Goal: Information Seeking & Learning: Compare options

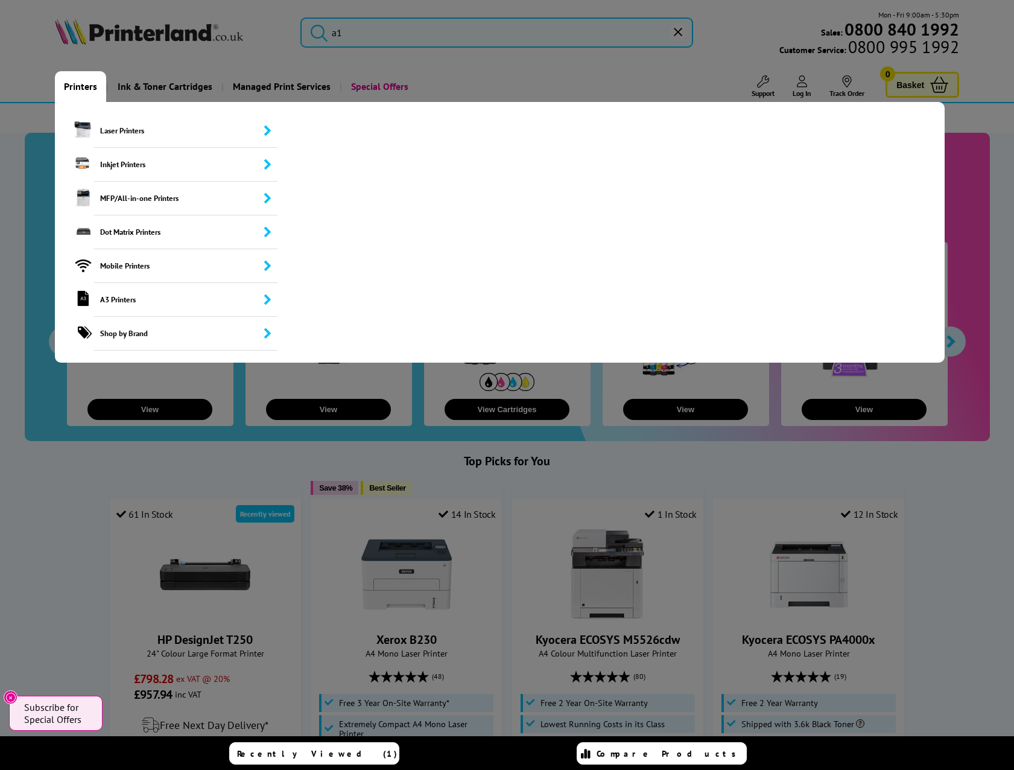
click at [75, 83] on link "Printers" at bounding box center [80, 86] width 51 height 31
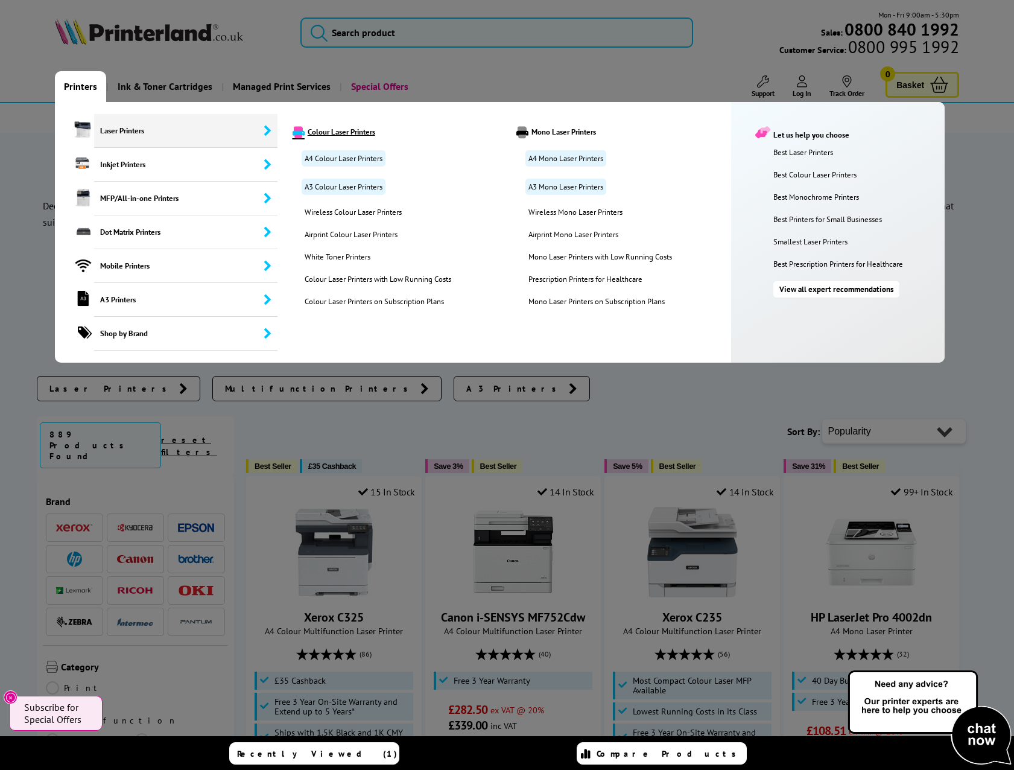
click at [340, 135] on link "Colour Laser Printers" at bounding box center [395, 132] width 223 height 12
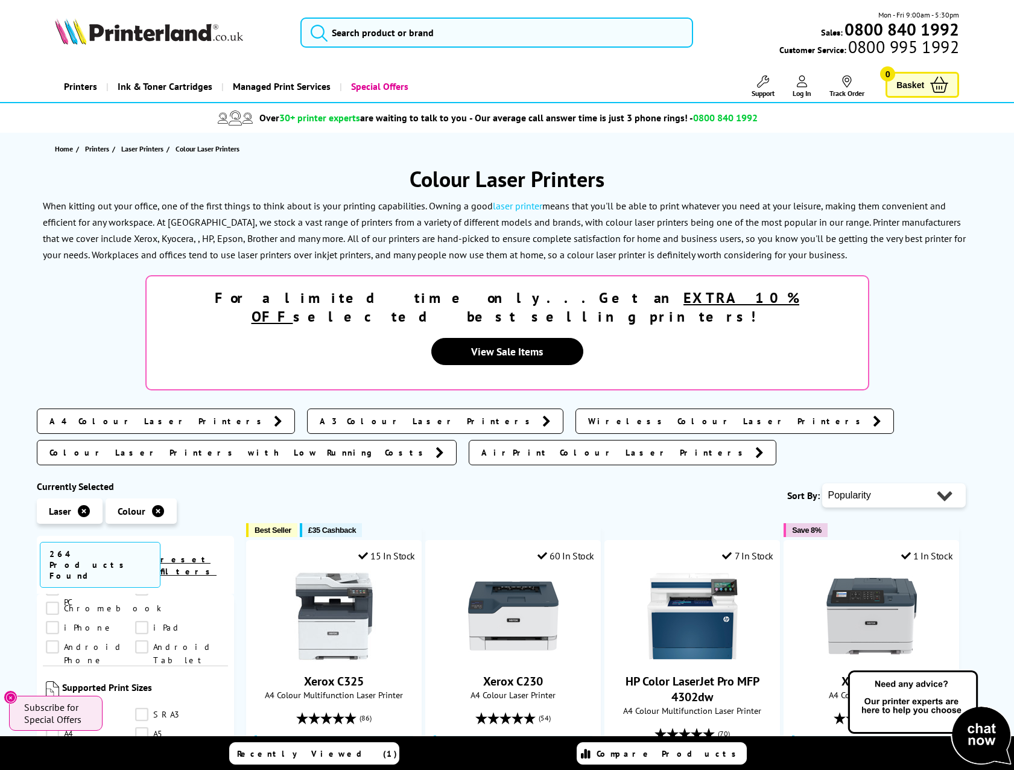
scroll to position [965, 0]
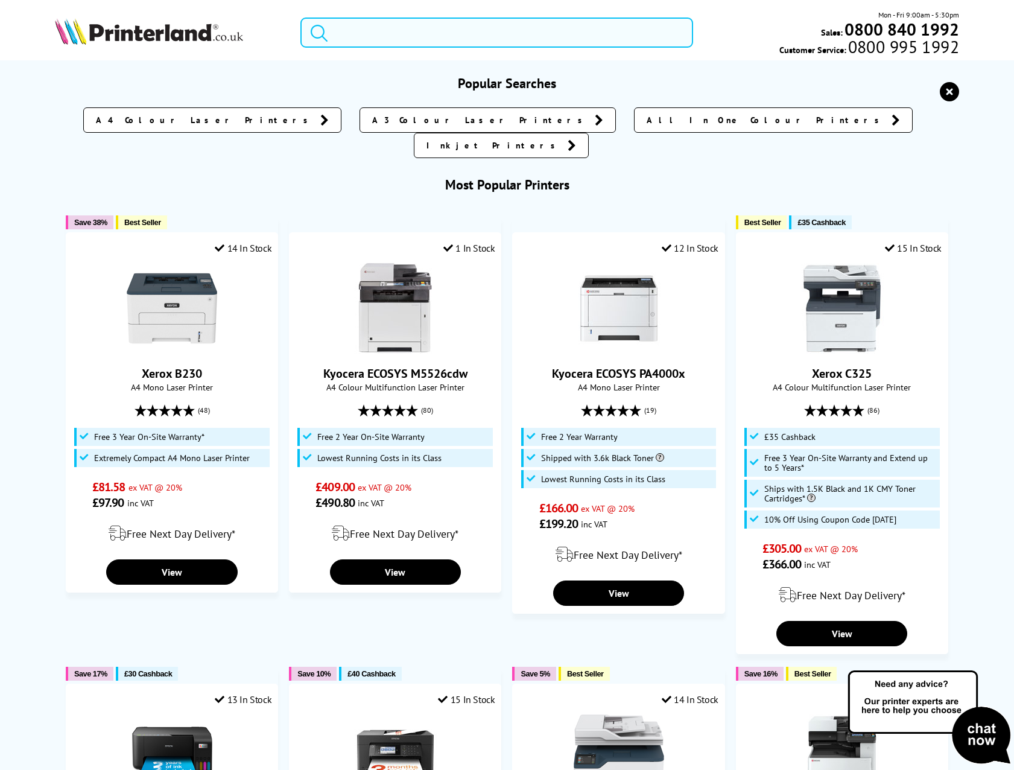
click at [389, 37] on input "search" at bounding box center [496, 32] width 393 height 30
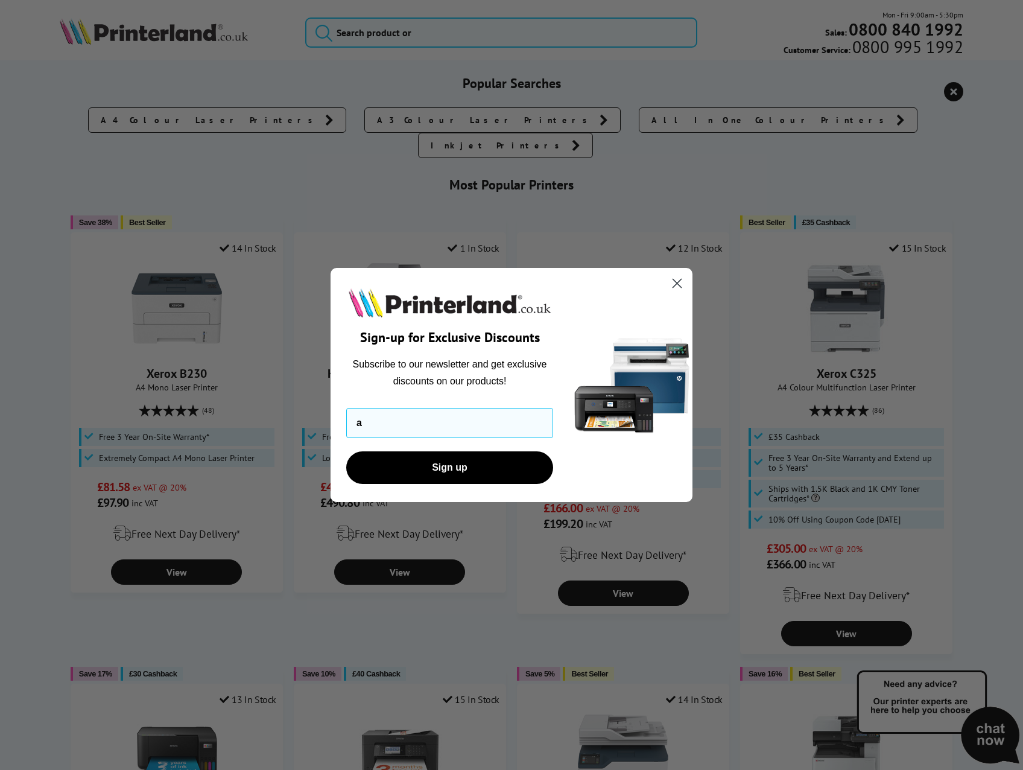
type input "a"
click at [686, 284] on circle "Close dialog" at bounding box center [677, 283] width 20 height 20
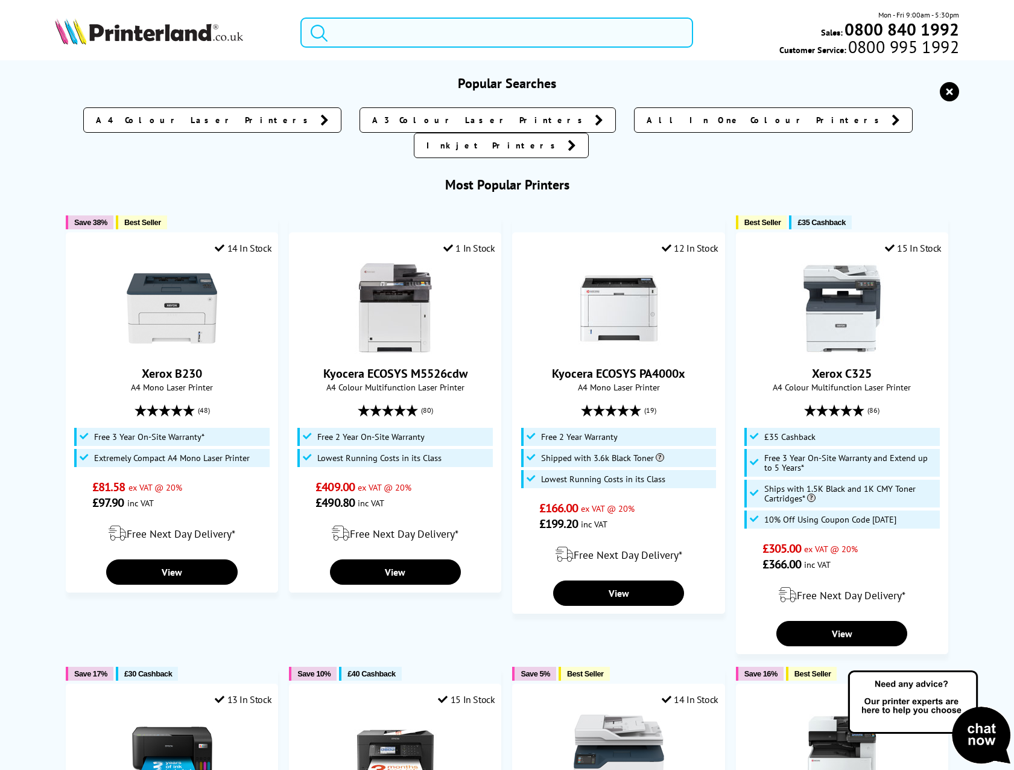
click at [383, 34] on input "search" at bounding box center [496, 32] width 393 height 30
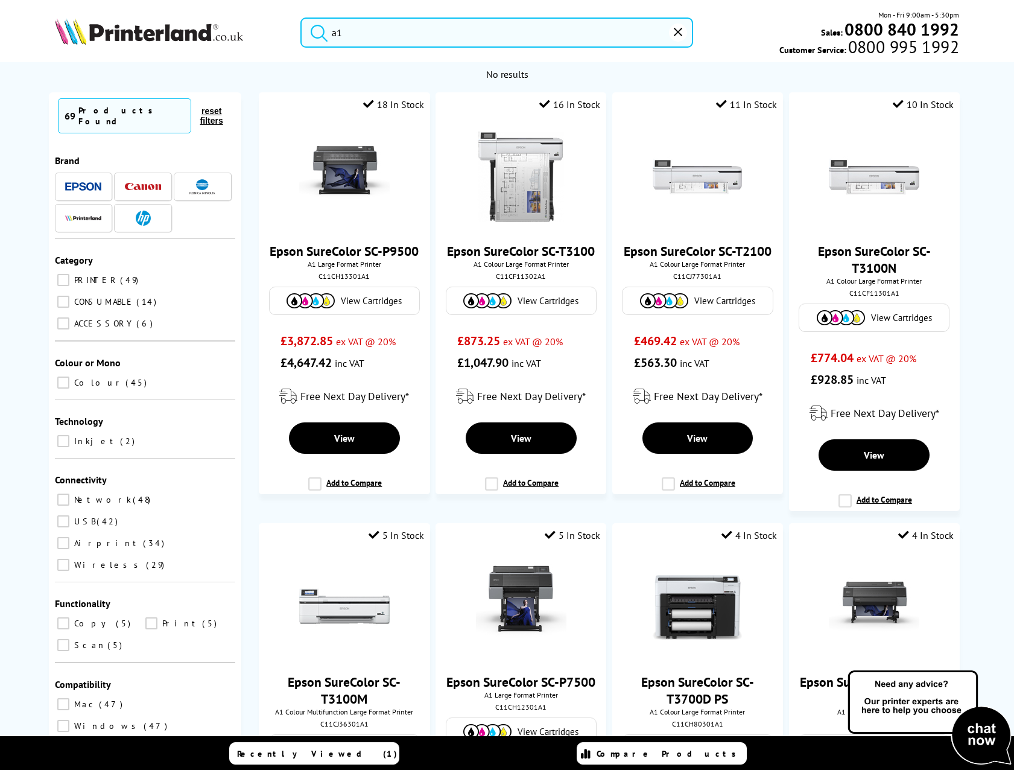
type input "a1"
click at [301, 17] on button "submit" at bounding box center [316, 30] width 30 height 27
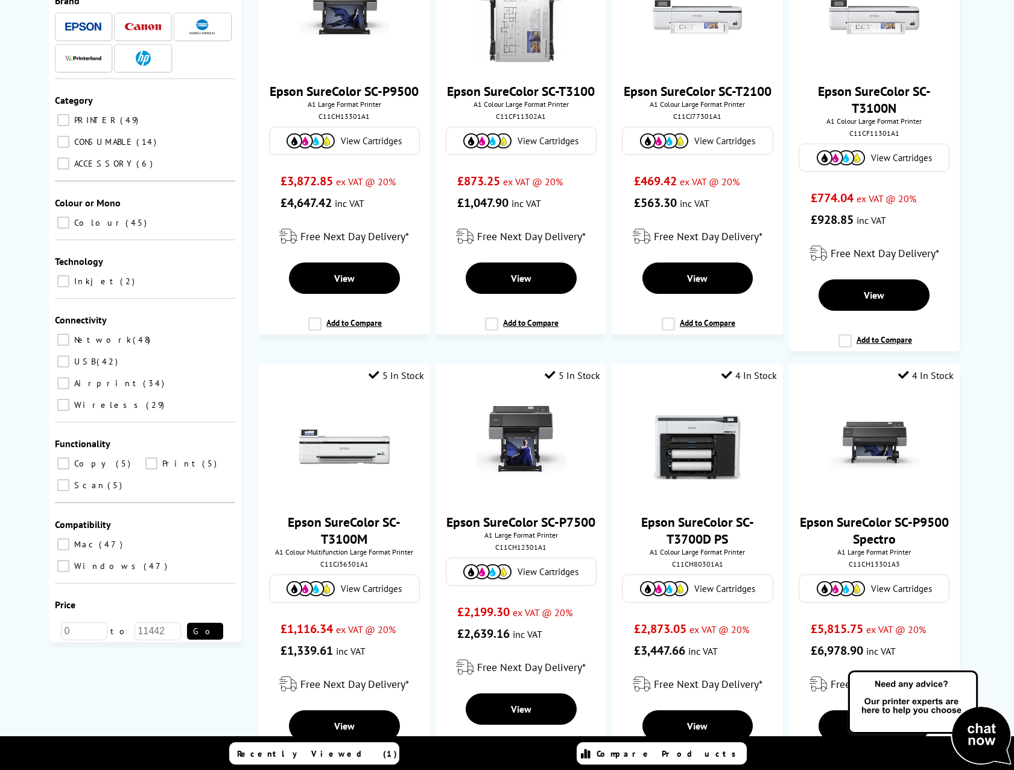
scroll to position [181, 0]
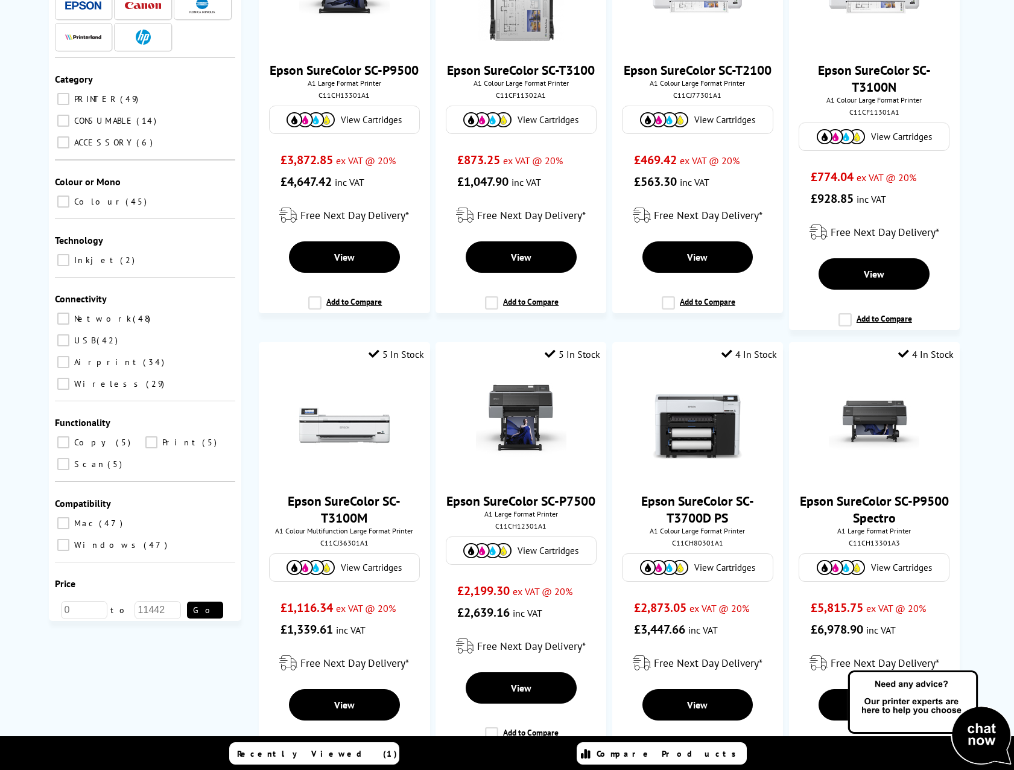
click at [60, 313] on input "Network 48" at bounding box center [63, 319] width 12 height 12
checkbox input "true"
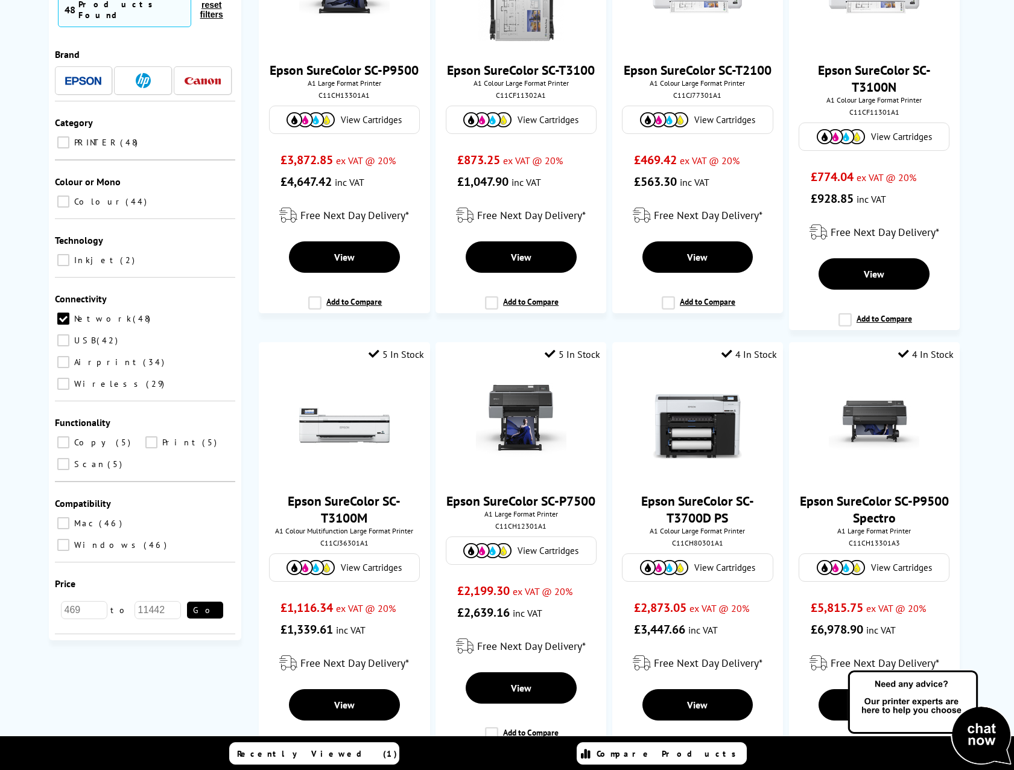
click at [59, 356] on input "Airprint 34" at bounding box center [63, 362] width 12 height 12
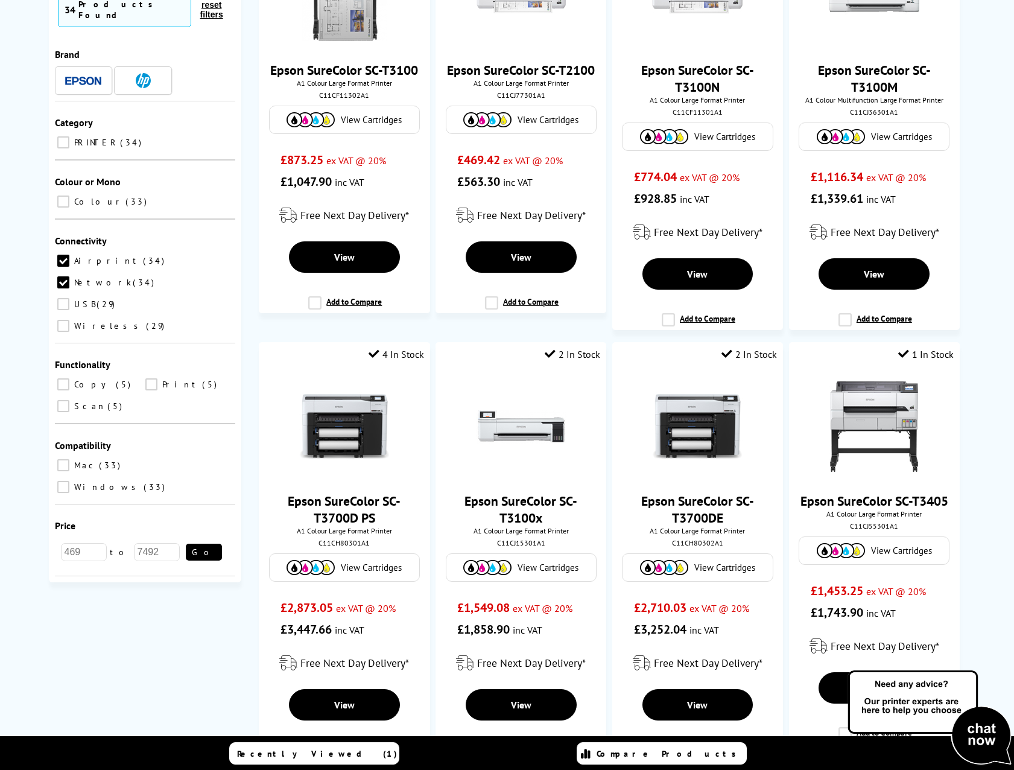
click at [69, 320] on input "Wireless 29" at bounding box center [63, 326] width 12 height 12
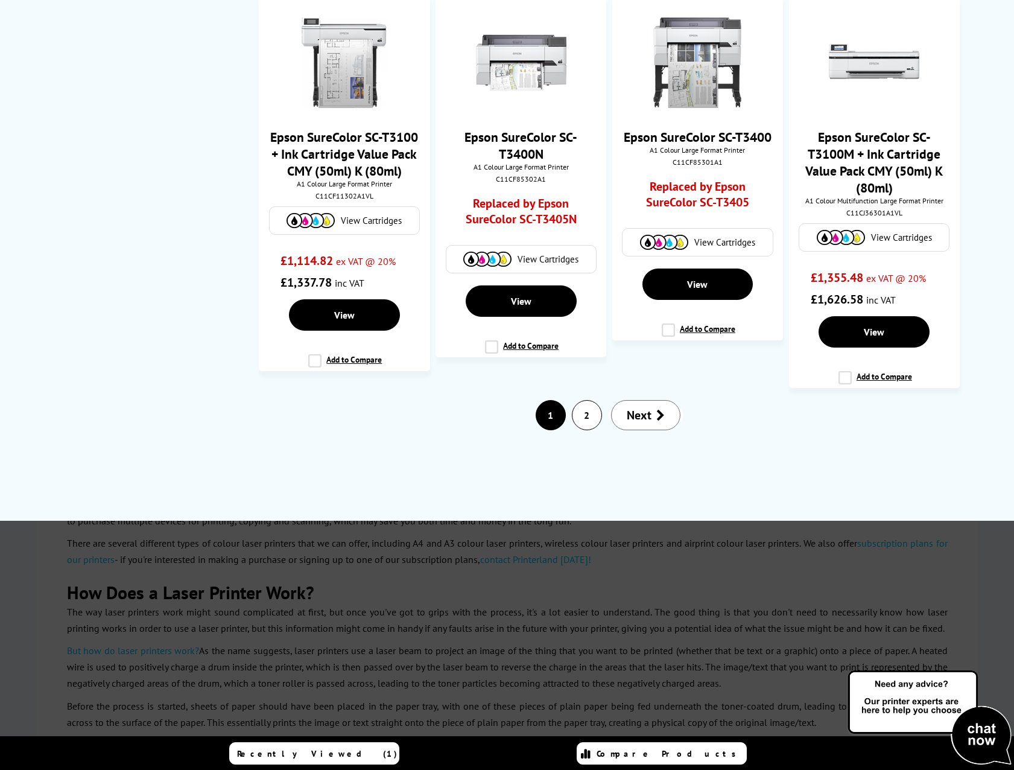
scroll to position [1870, 0]
click at [652, 415] on link "Next" at bounding box center [645, 414] width 69 height 30
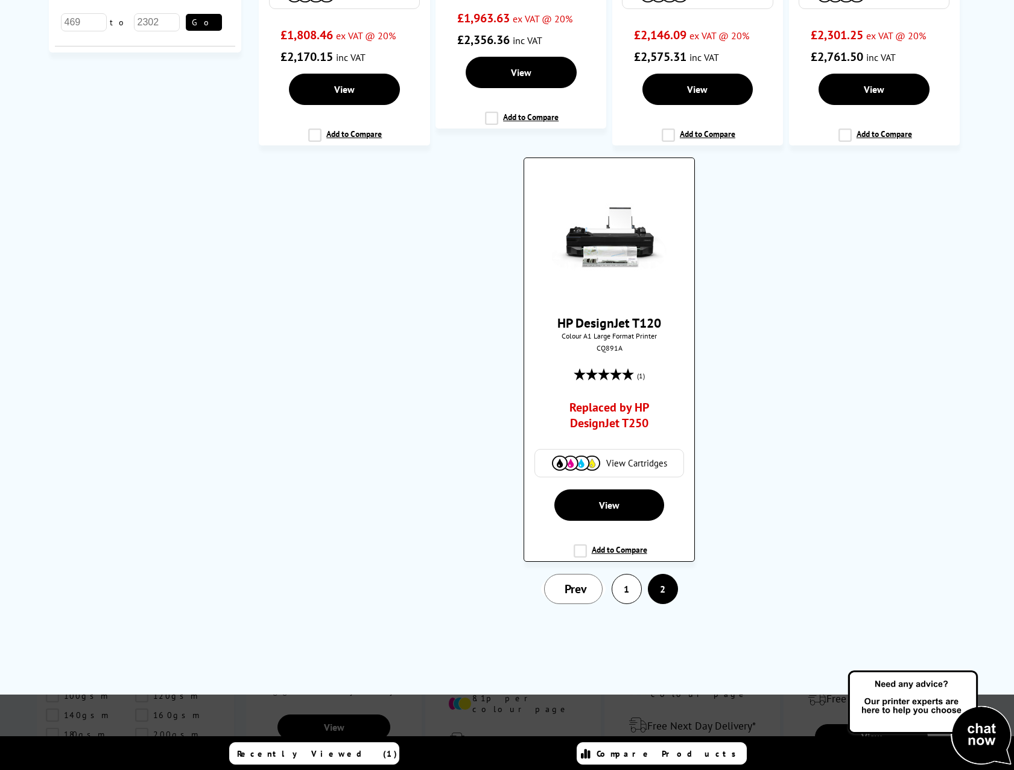
scroll to position [784, 0]
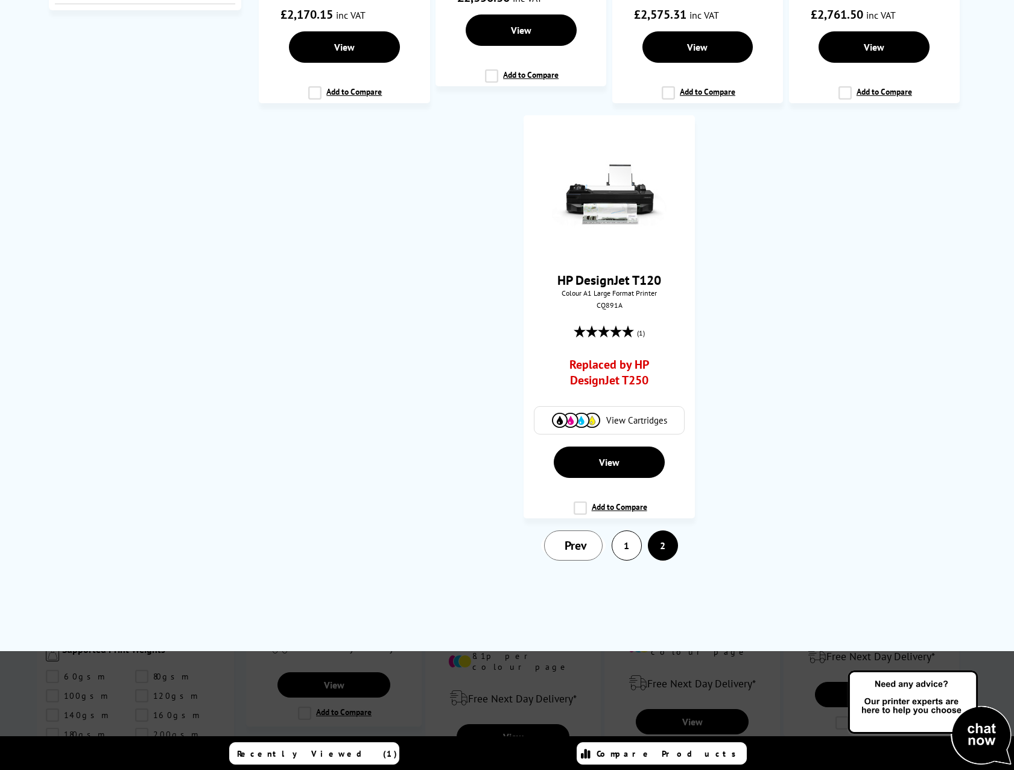
click at [631, 553] on link "1" at bounding box center [626, 545] width 29 height 29
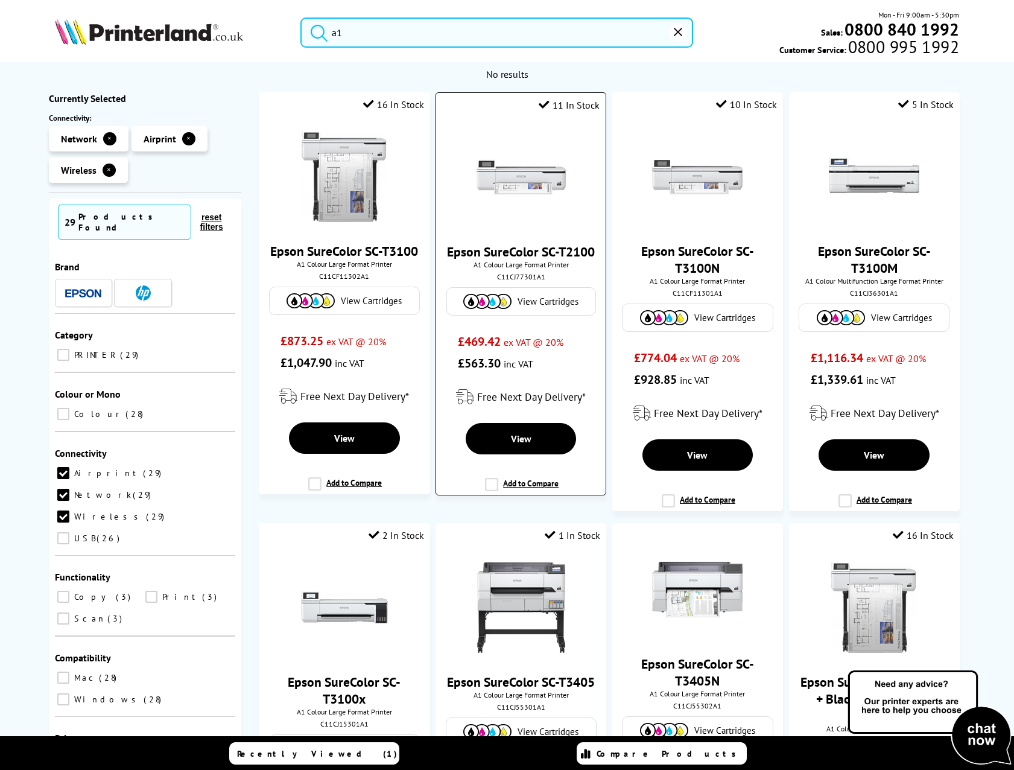
click at [534, 248] on link "Epson SureColor SC-T2100" at bounding box center [521, 251] width 148 height 17
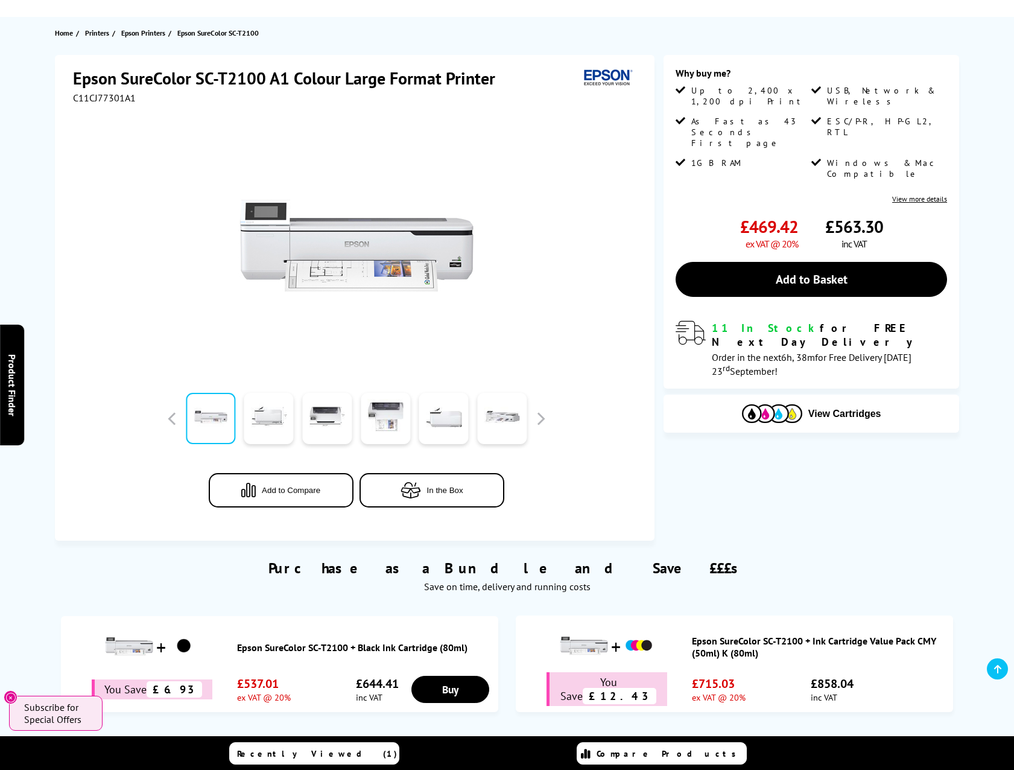
scroll to position [121, 0]
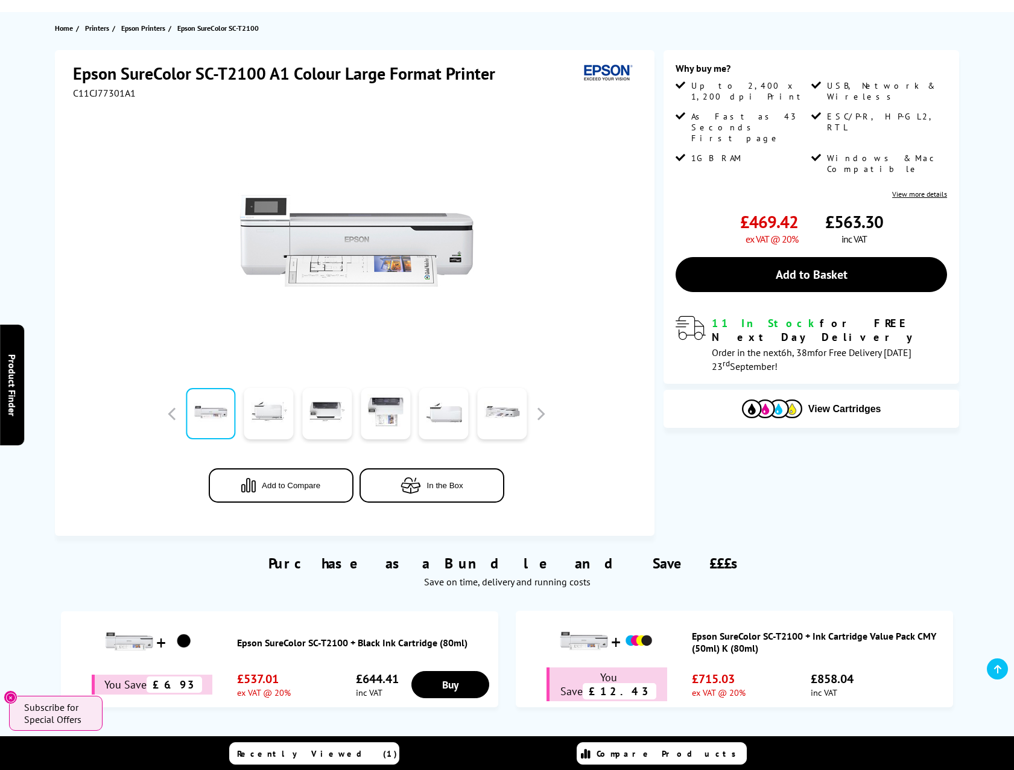
click at [431, 483] on span "In the Box" at bounding box center [445, 485] width 36 height 9
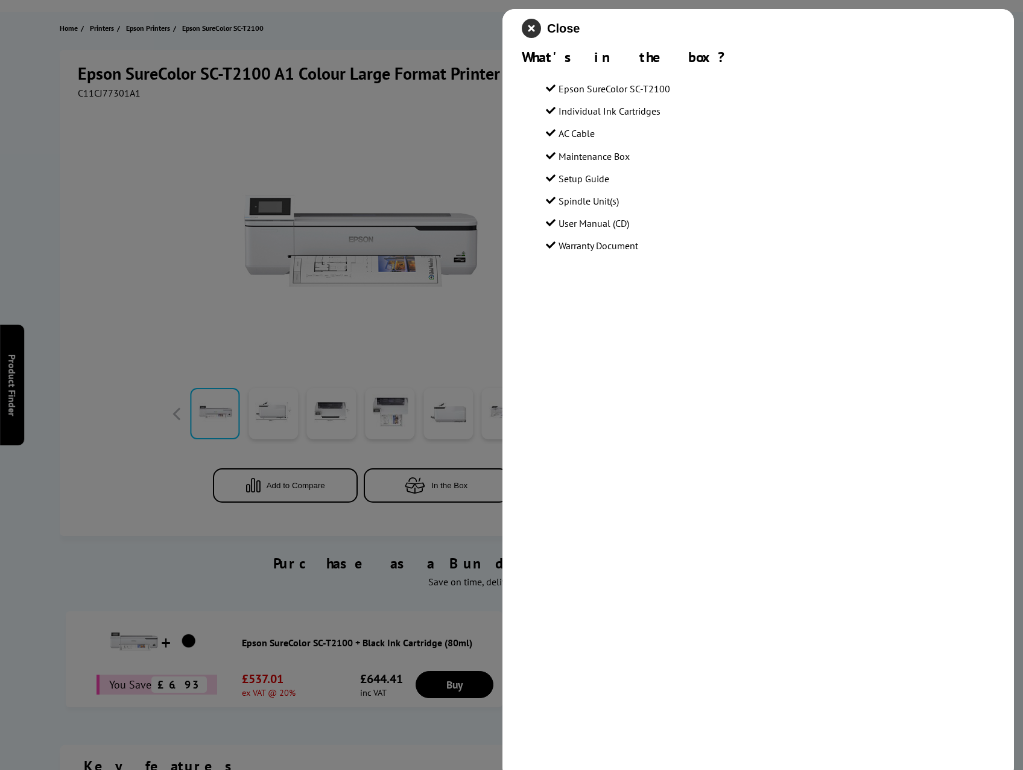
click at [537, 24] on icon "close modal" at bounding box center [531, 28] width 19 height 19
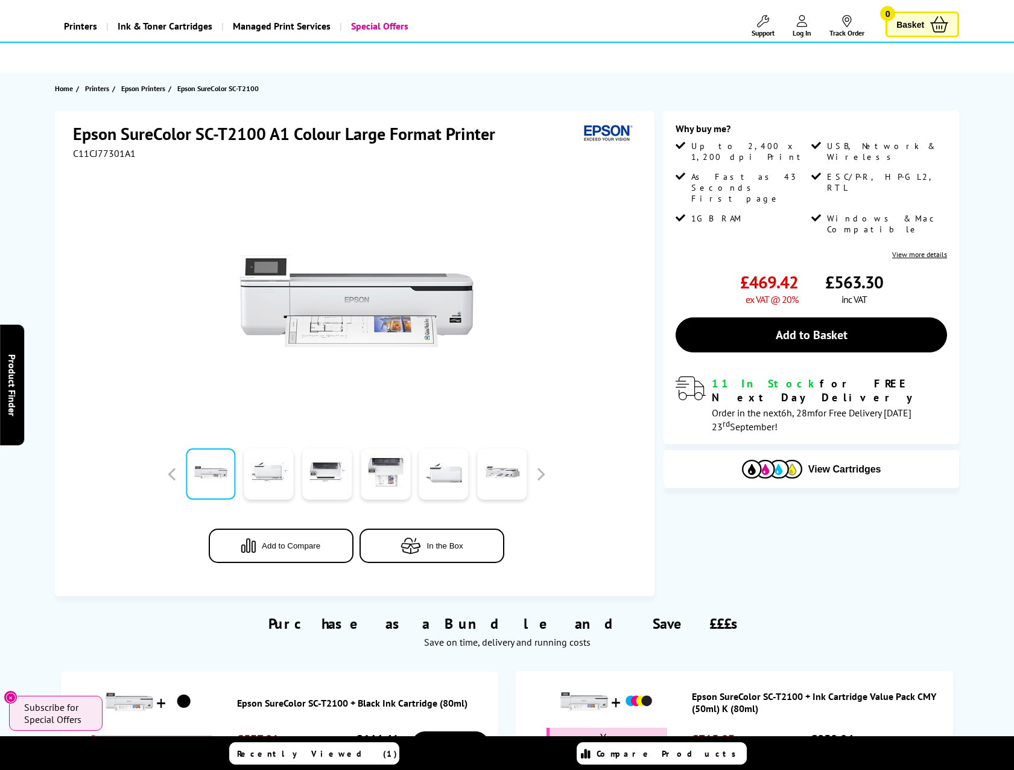
scroll to position [0, 0]
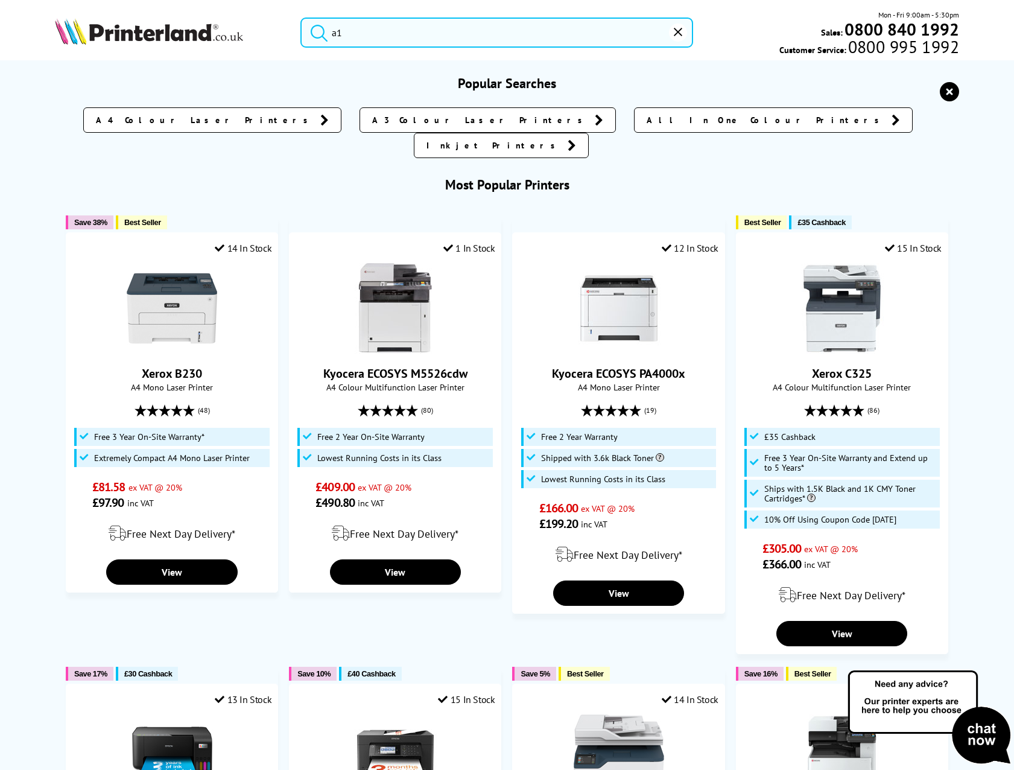
click at [380, 31] on input "a1" at bounding box center [496, 32] width 393 height 30
click at [301, 17] on button "submit" at bounding box center [316, 30] width 30 height 27
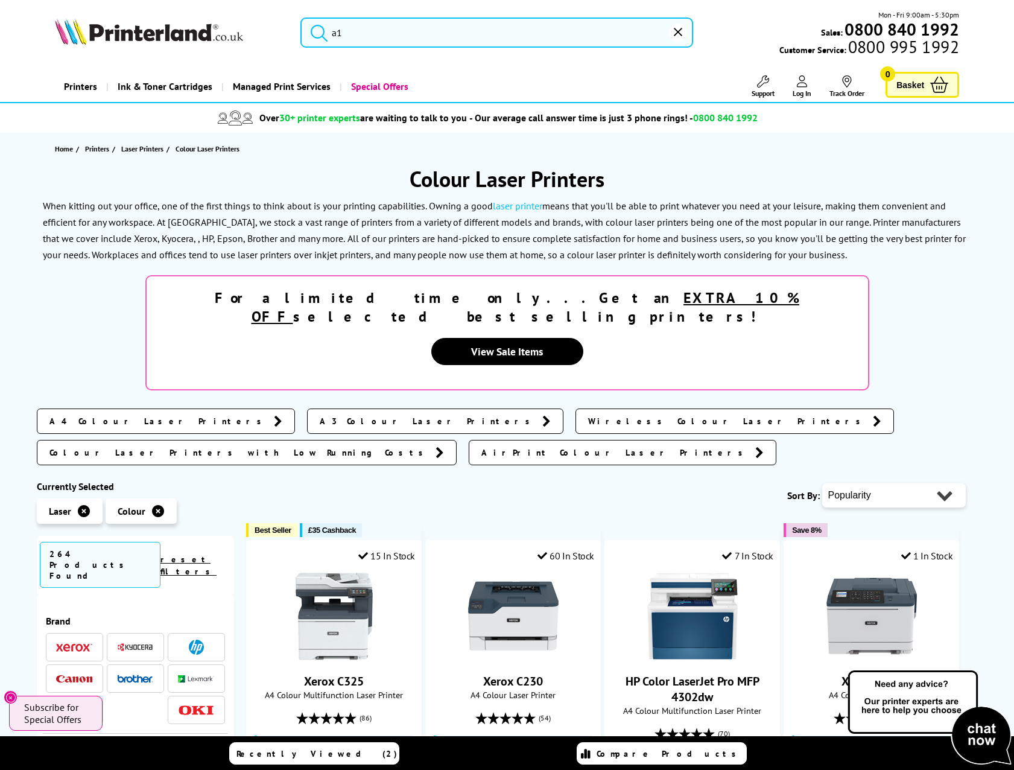
click at [398, 34] on input "a1" at bounding box center [496, 32] width 393 height 30
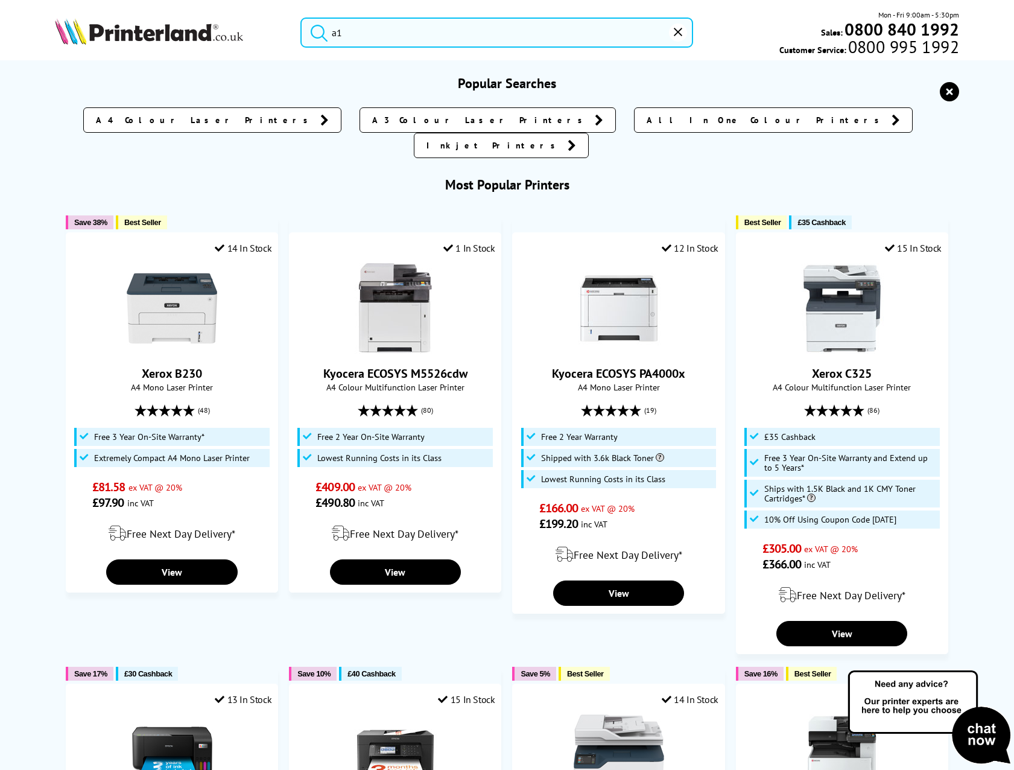
click at [301, 17] on button "submit" at bounding box center [316, 30] width 30 height 27
click at [398, 34] on input "a1" at bounding box center [496, 32] width 393 height 30
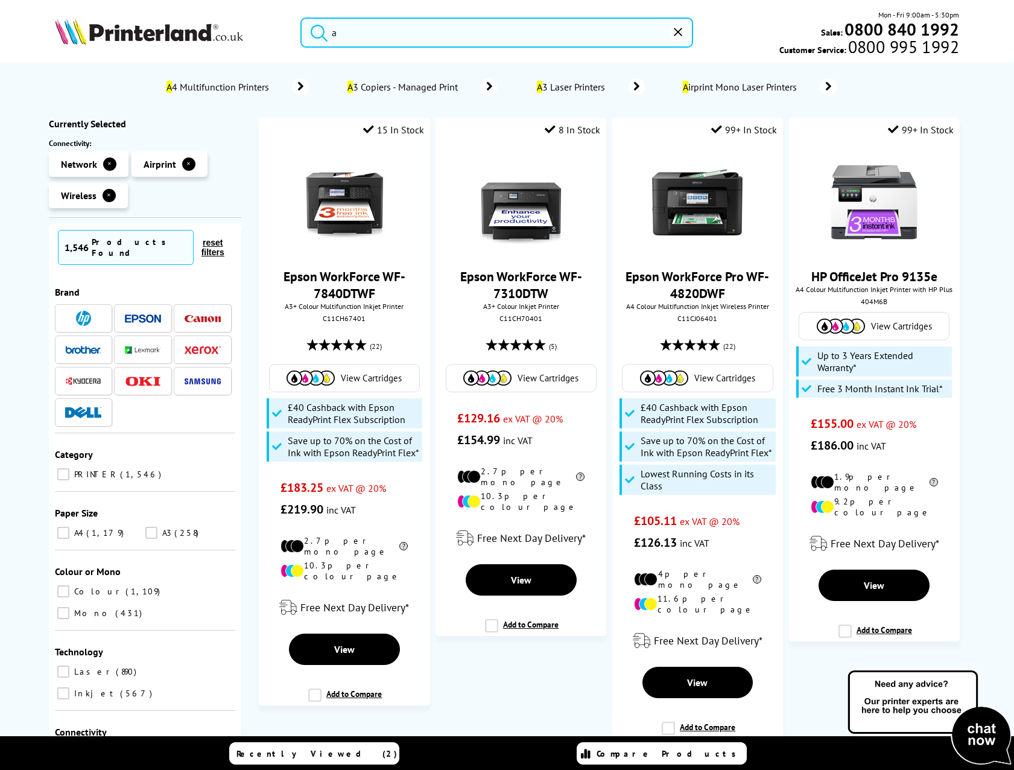
type input "a1"
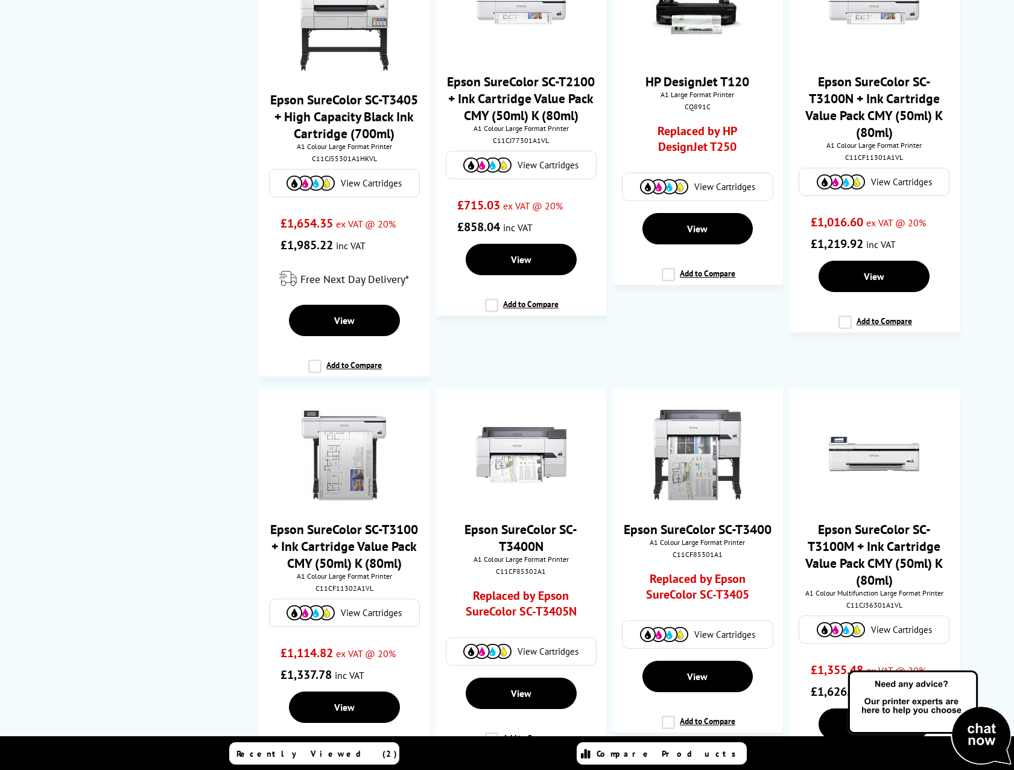
scroll to position [1507, 0]
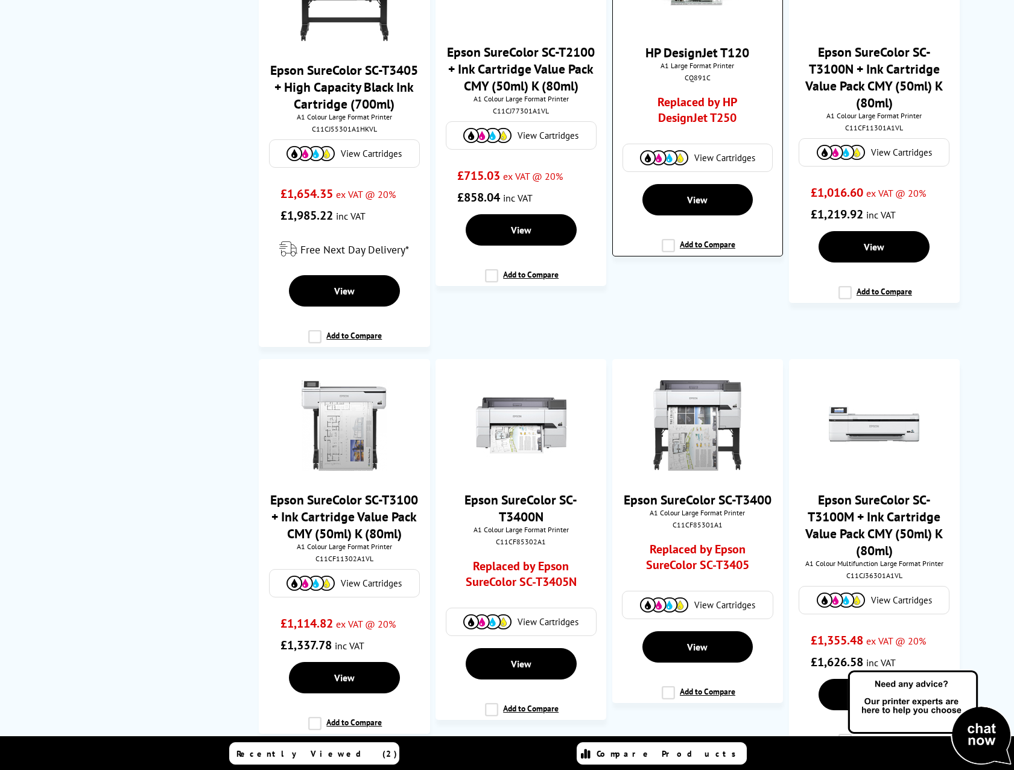
click at [677, 121] on link "Replaced by HP DesignJet T250" at bounding box center [698, 112] width 126 height 37
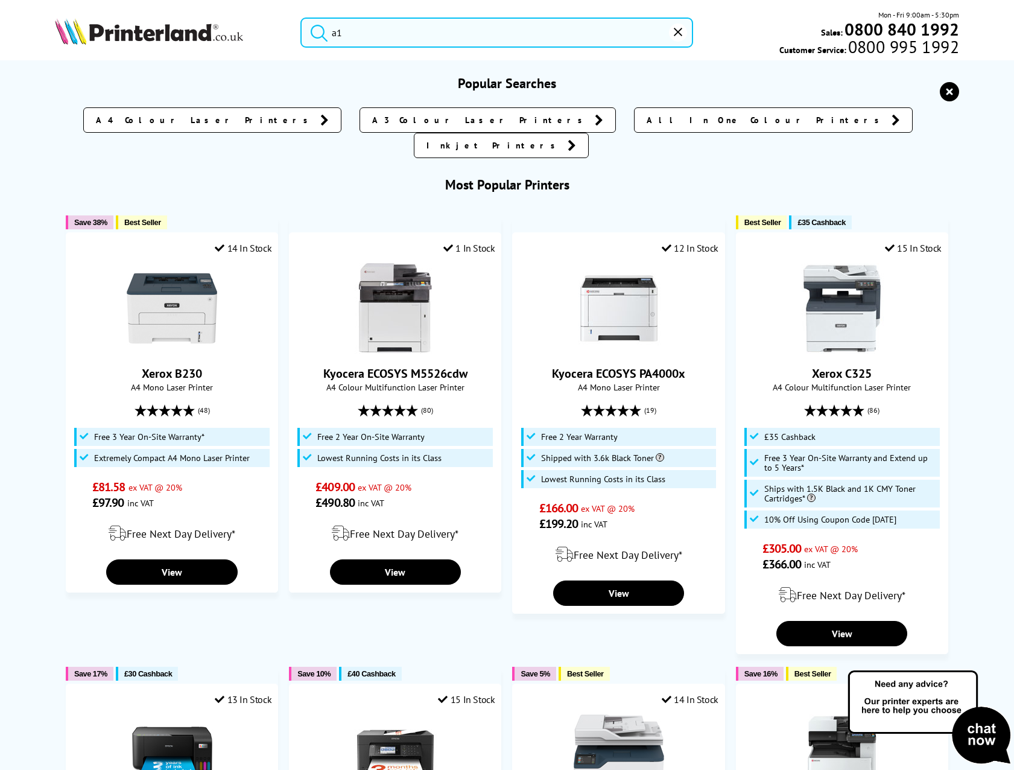
click at [388, 37] on input "a1" at bounding box center [496, 32] width 393 height 30
type input "a"
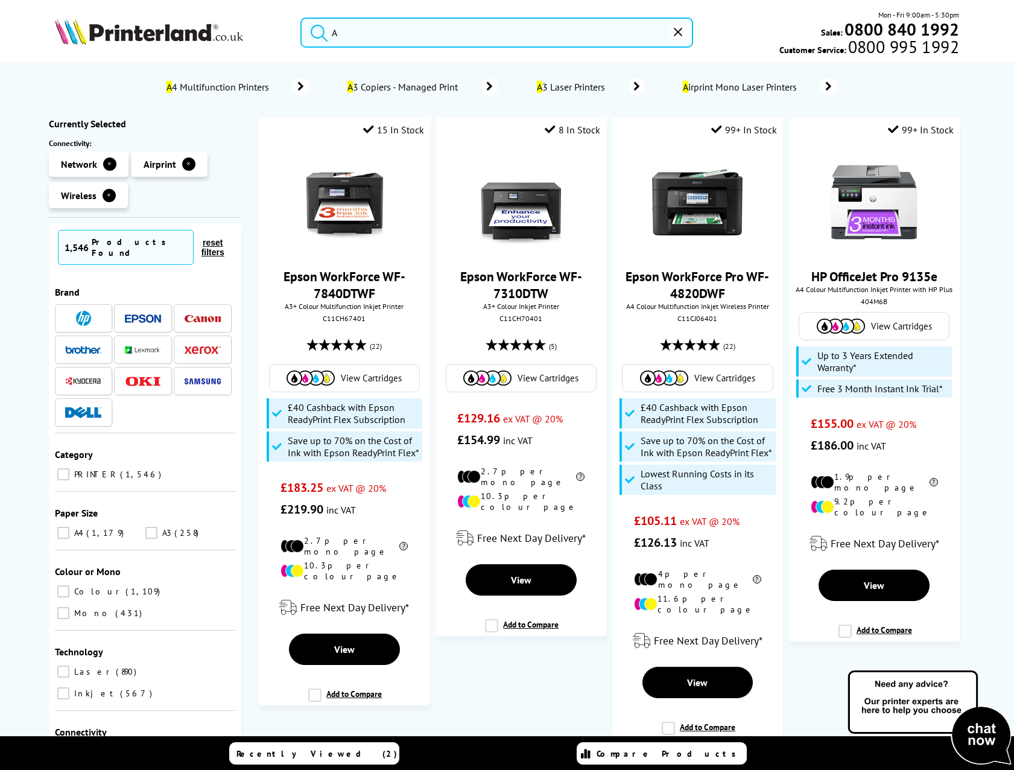
type input "A1"
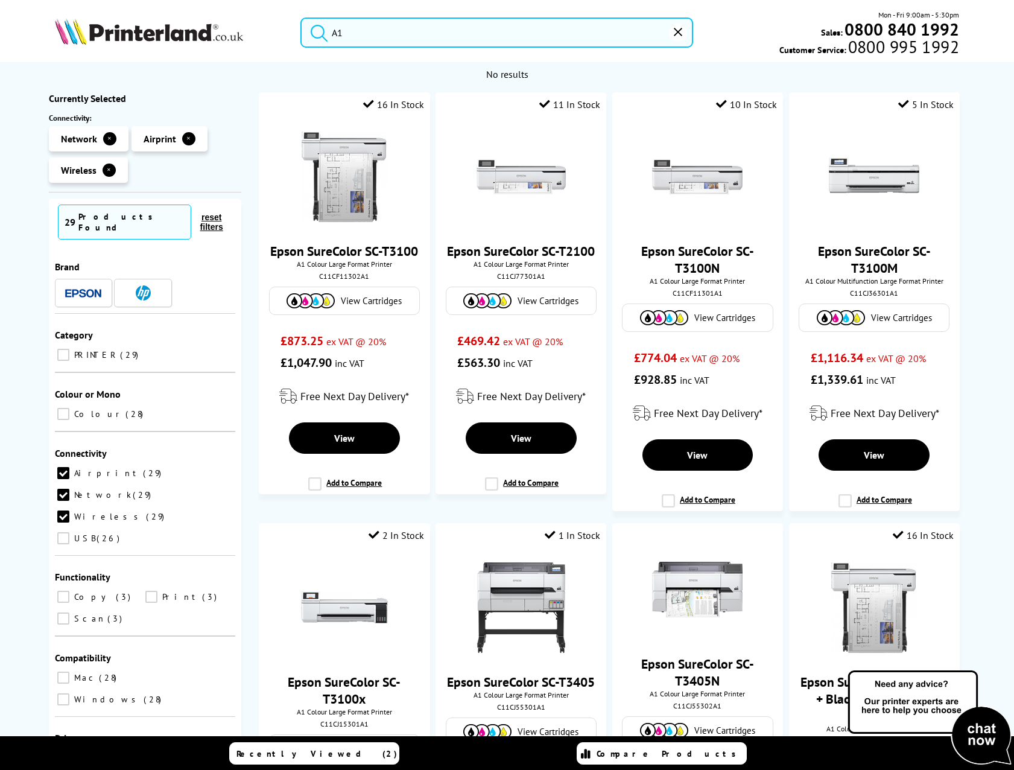
drag, startPoint x: 388, startPoint y: 37, endPoint x: 199, endPoint y: 41, distance: 188.9
click at [199, 41] on div "A1 Mon - Fri 9:00am - 5:30pm Sales: 0800 840 1992 Customer Service: 0800 995 19…" at bounding box center [507, 35] width 965 height 53
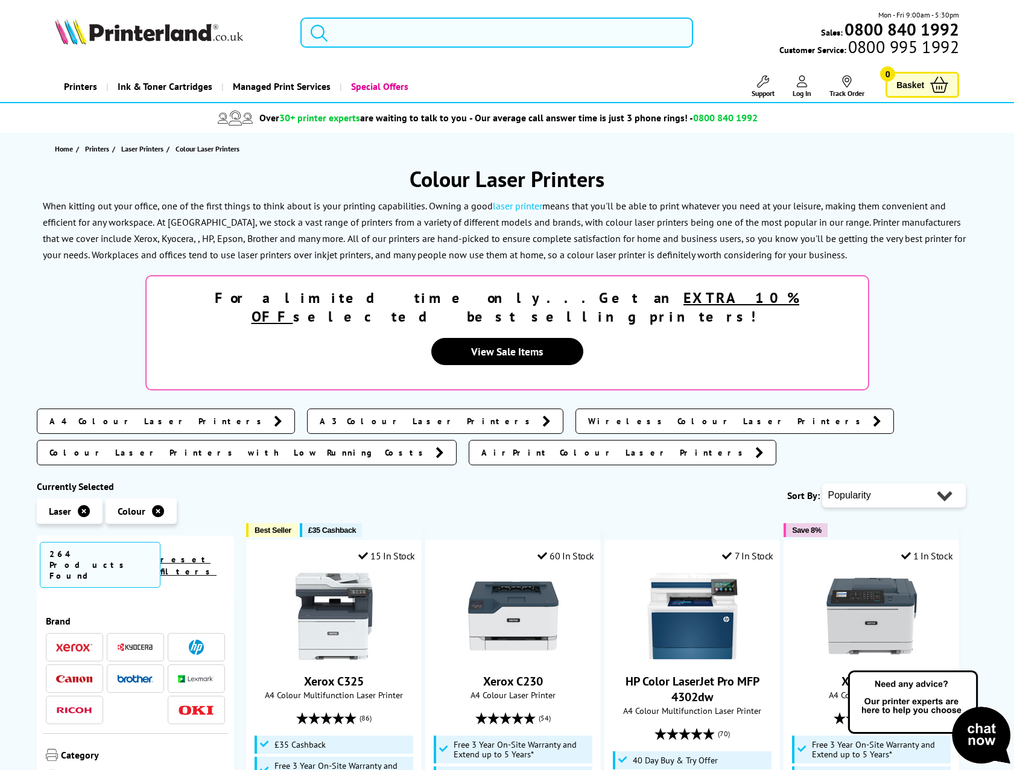
click at [385, 24] on input "search" at bounding box center [496, 32] width 393 height 30
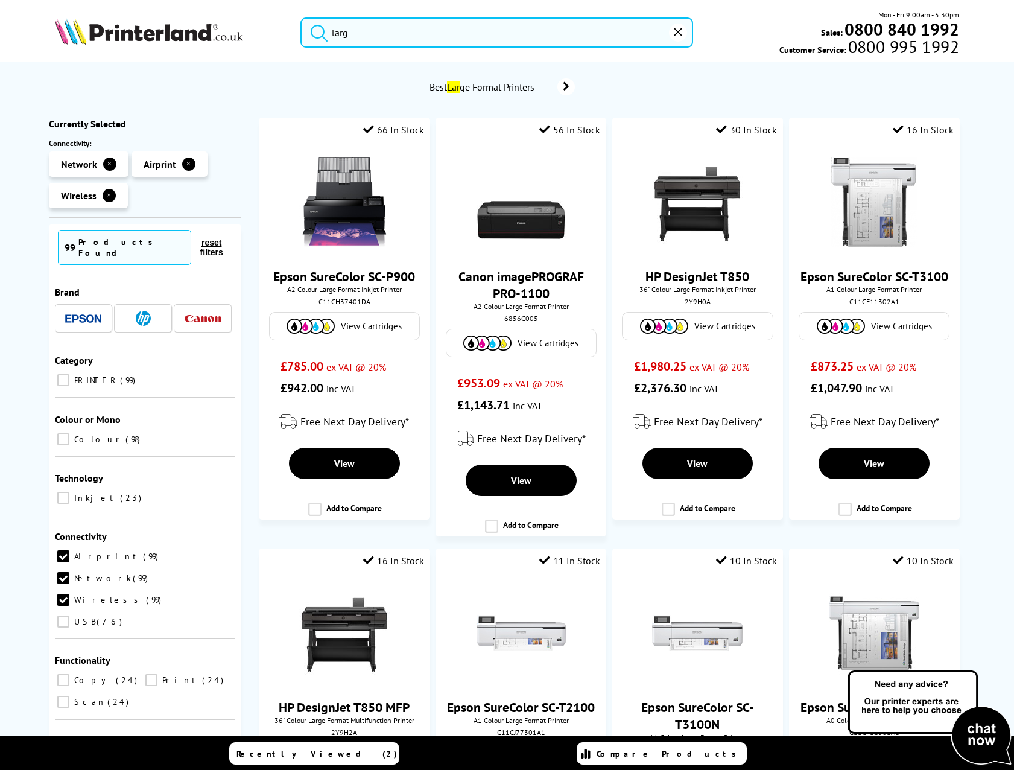
type input "large"
drag, startPoint x: 386, startPoint y: 37, endPoint x: 244, endPoint y: 28, distance: 141.5
click at [244, 28] on div "large Mon - Fri 9:00am - 5:30pm Sales: 0800 840 1992 Customer Service: 0800 995…" at bounding box center [507, 35] width 965 height 53
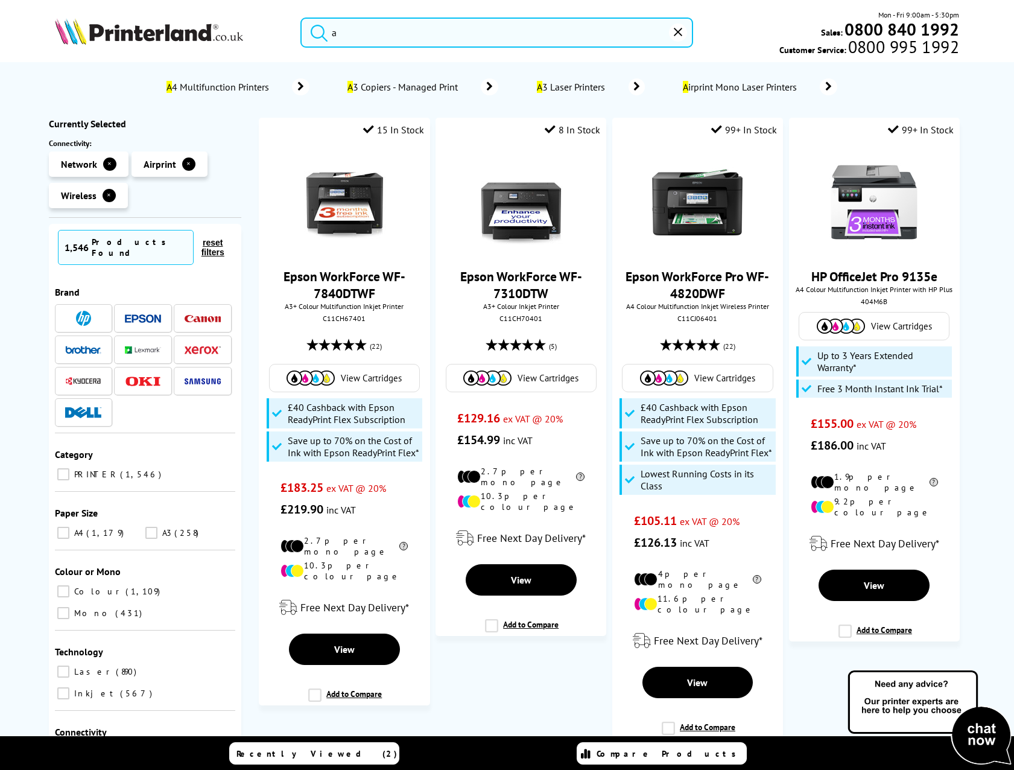
type input "a1"
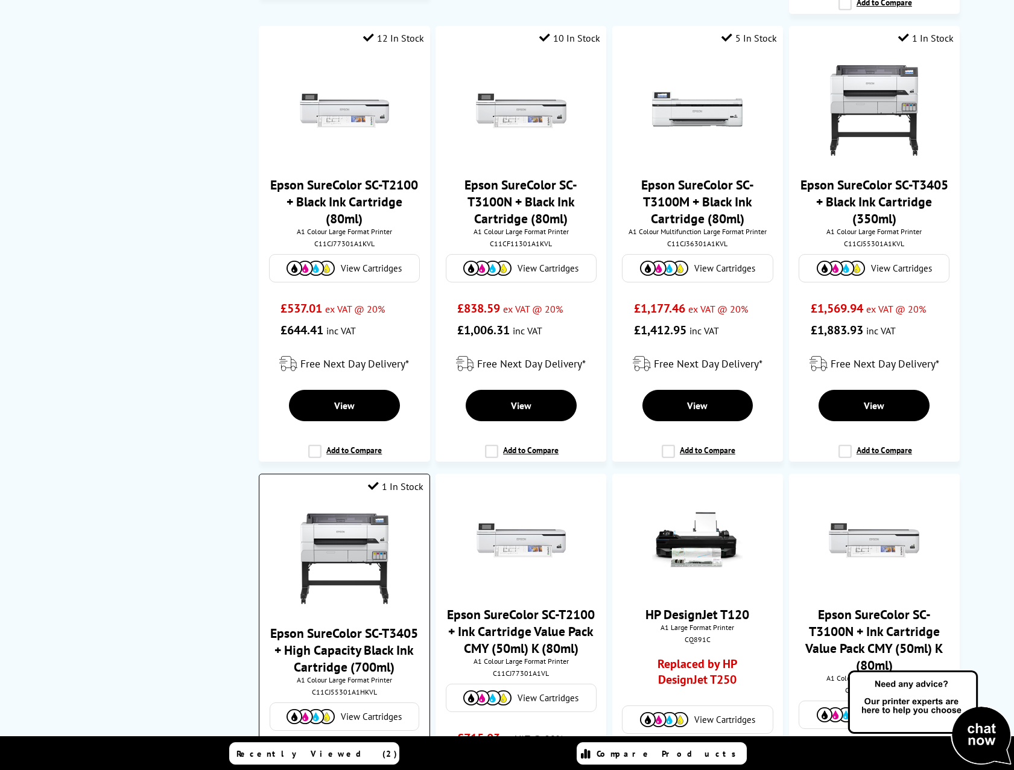
scroll to position [964, 0]
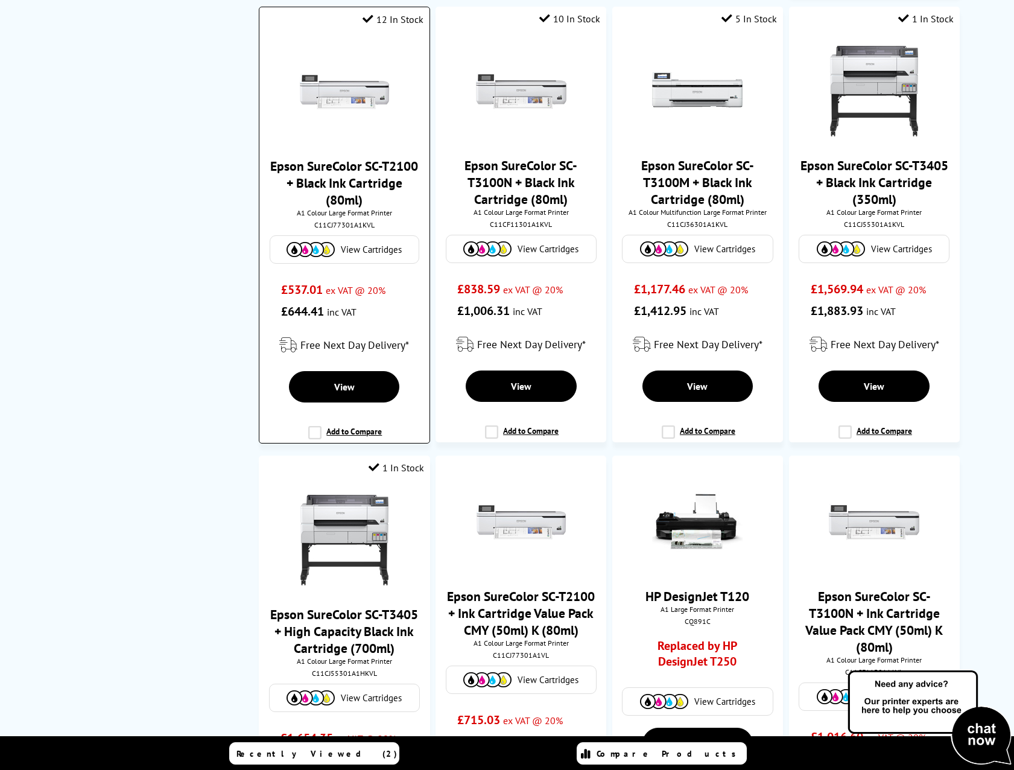
click at [313, 429] on label "Add to Compare" at bounding box center [345, 437] width 74 height 23
click at [0, 0] on input "Add to Compare" at bounding box center [0, 0] width 0 height 0
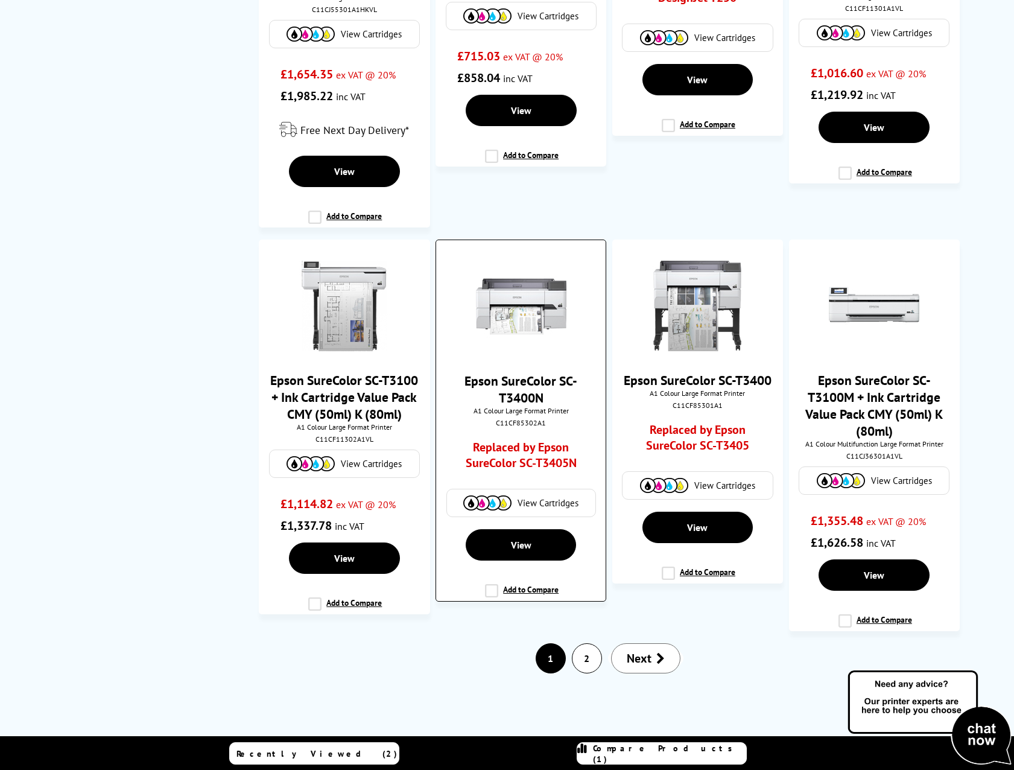
scroll to position [1628, 0]
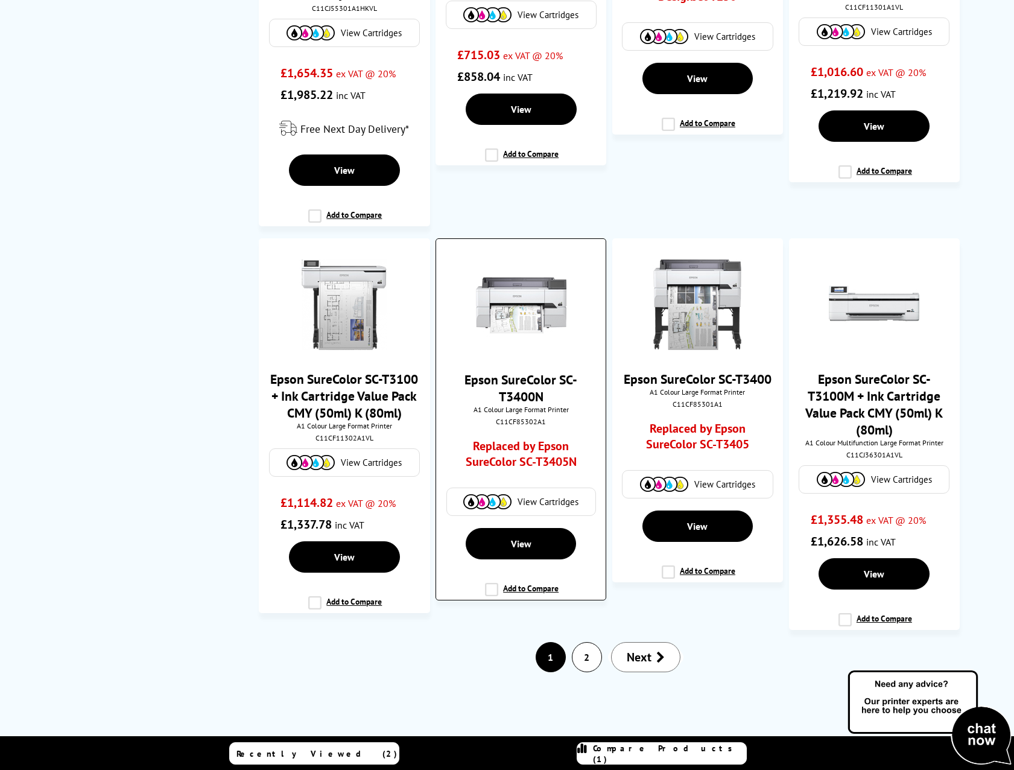
click at [529, 460] on link "Replaced by Epson SureColor SC-T3405N" at bounding box center [521, 456] width 126 height 37
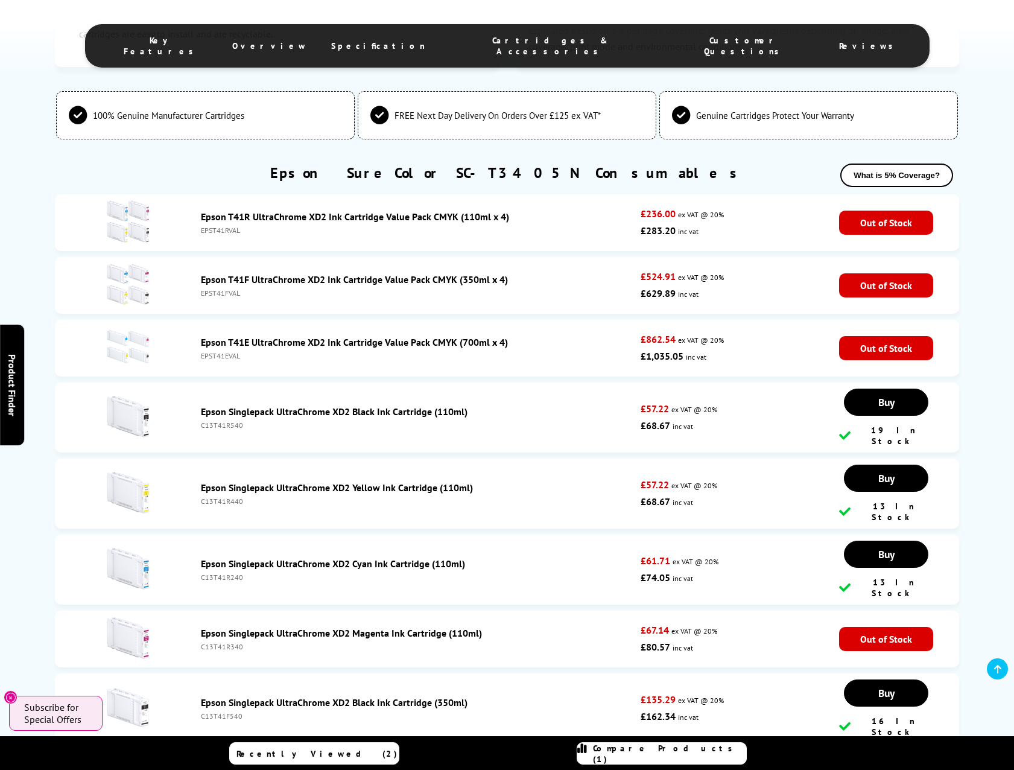
scroll to position [2112, 0]
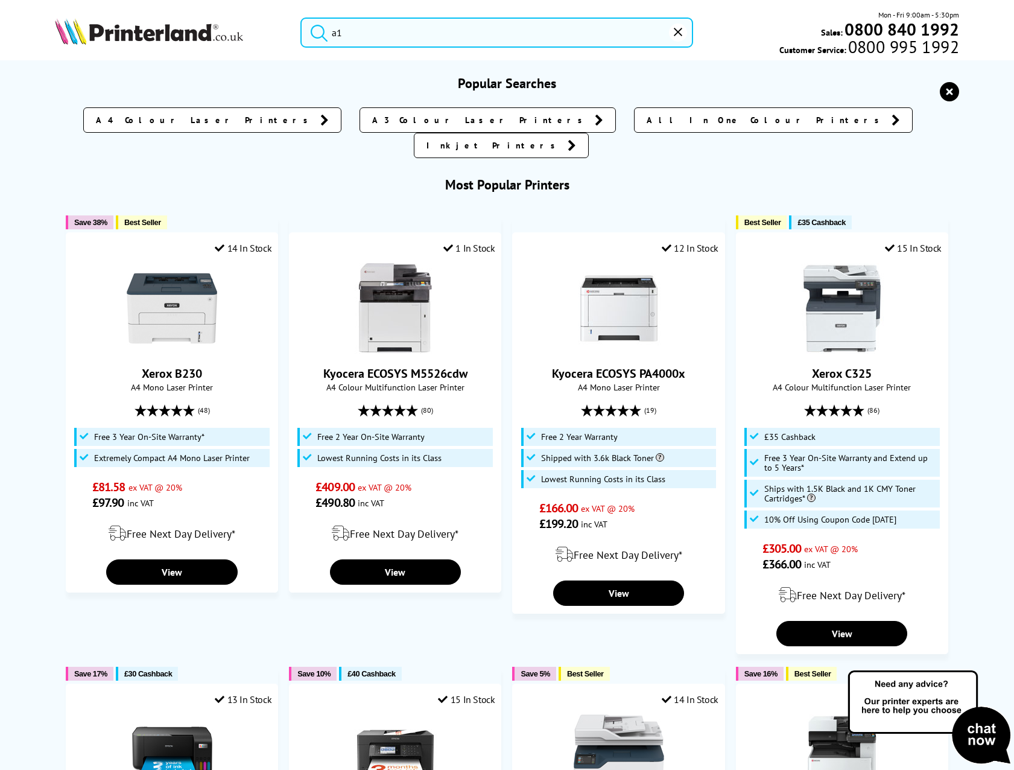
drag, startPoint x: 351, startPoint y: 25, endPoint x: 313, endPoint y: 30, distance: 38.2
click at [313, 30] on form "a1" at bounding box center [496, 32] width 393 height 30
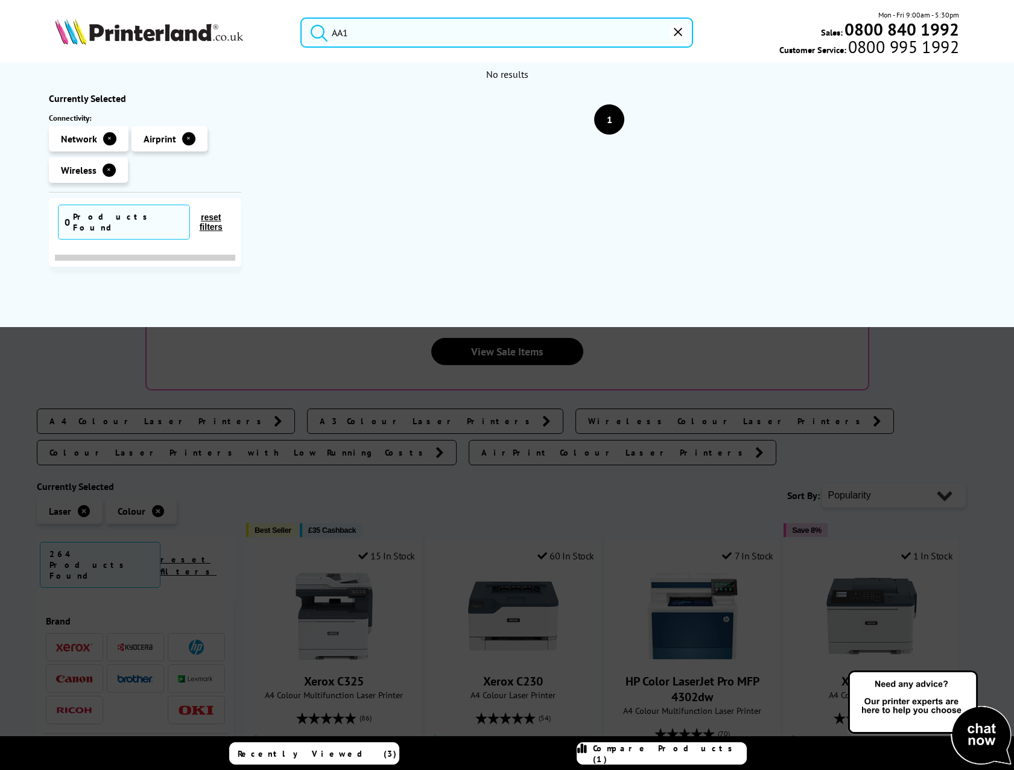
click at [301, 17] on button "submit" at bounding box center [316, 30] width 30 height 27
click at [339, 36] on input "AA1" at bounding box center [496, 32] width 393 height 30
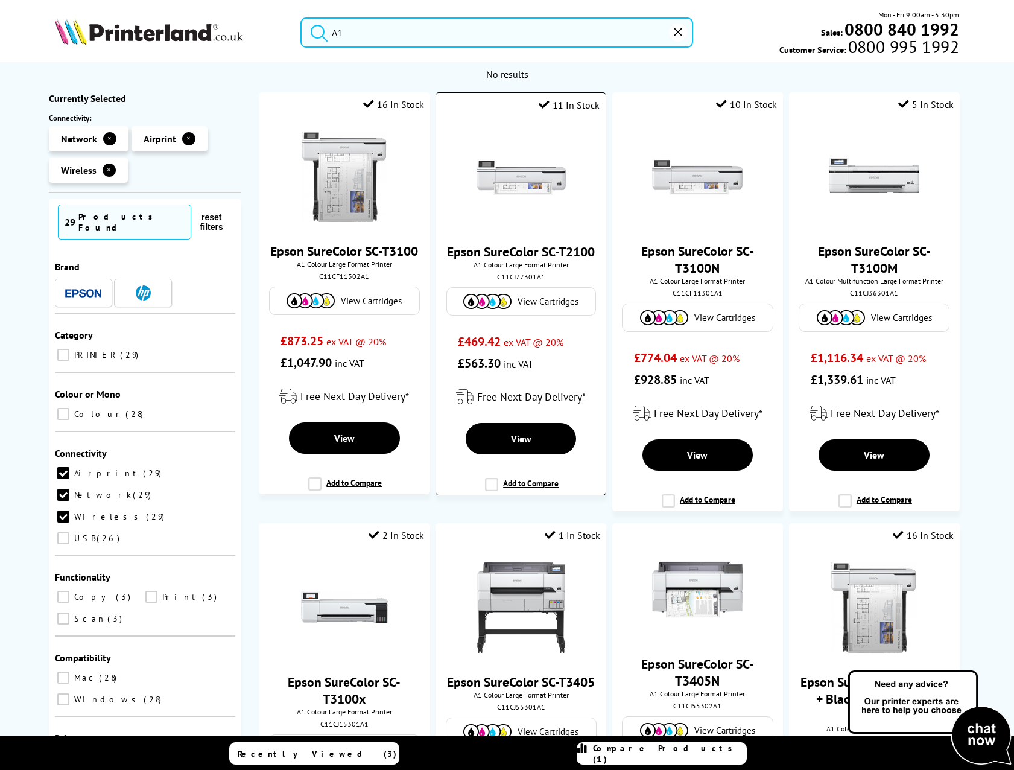
type input "A1"
click at [491, 490] on label "Add to Compare" at bounding box center [522, 489] width 74 height 23
click at [0, 0] on input "Add to Compare" at bounding box center [0, 0] width 0 height 0
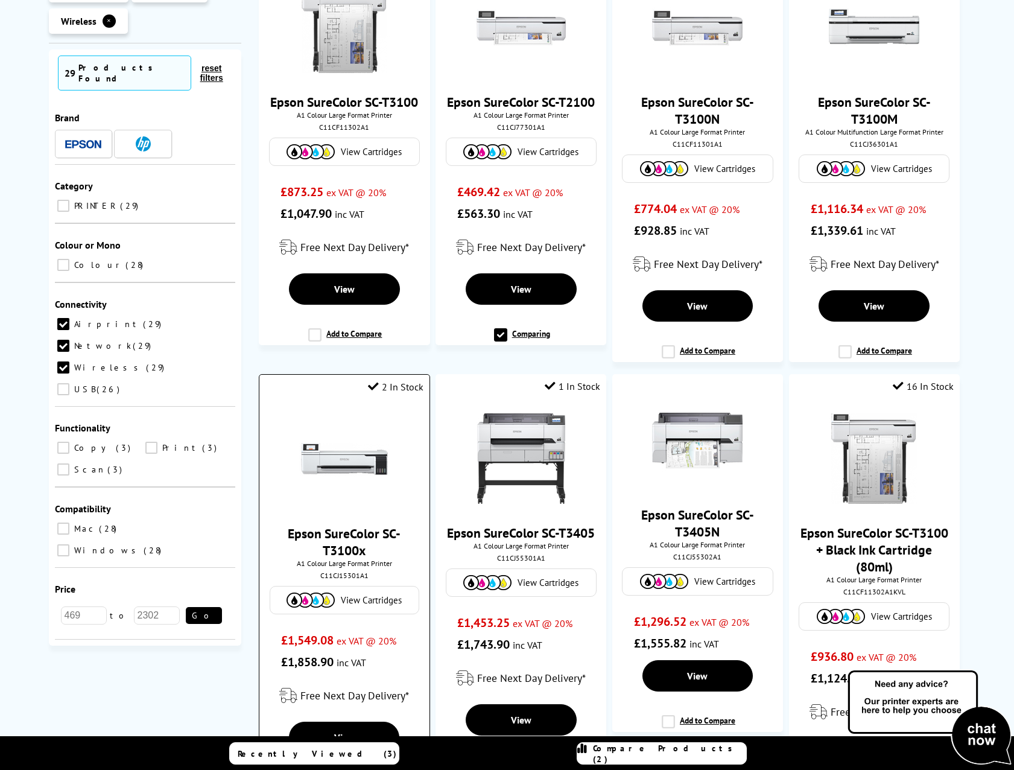
scroll to position [181, 0]
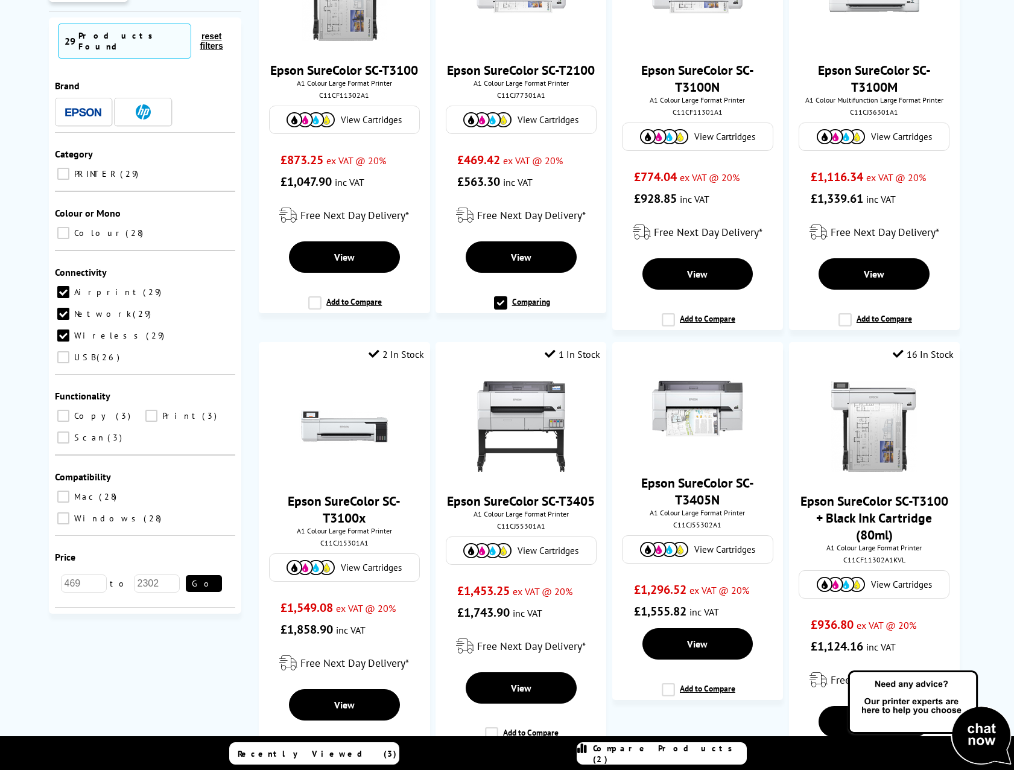
click at [153, 410] on input "Print 3" at bounding box center [151, 416] width 12 height 12
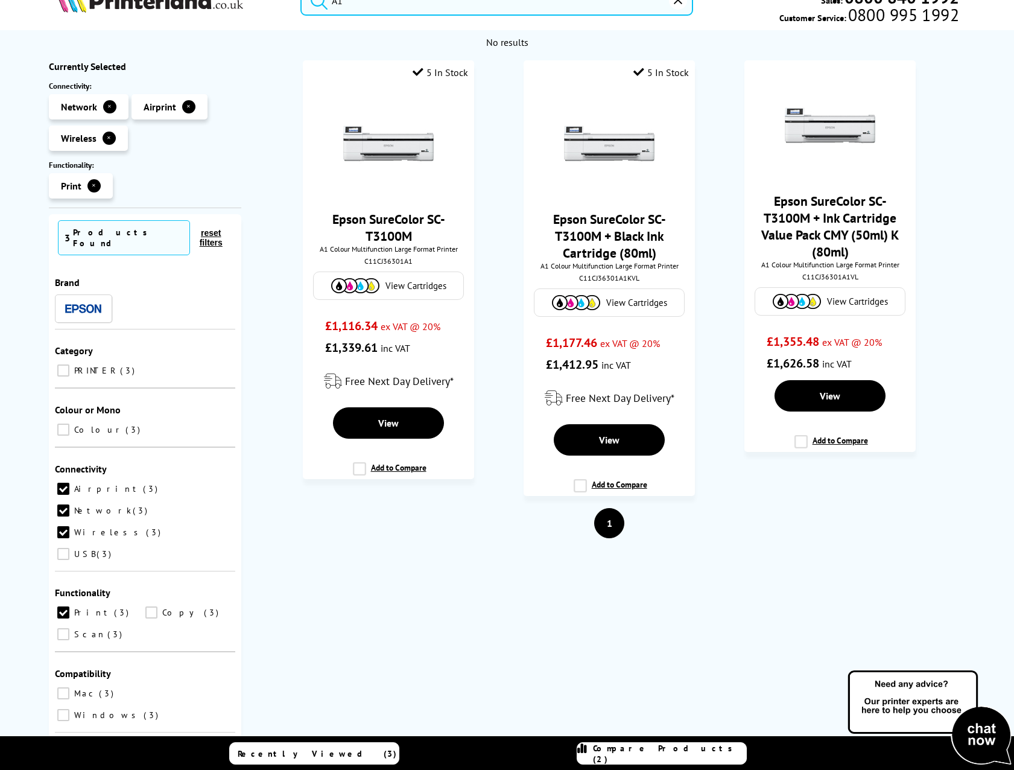
scroll to position [60, 0]
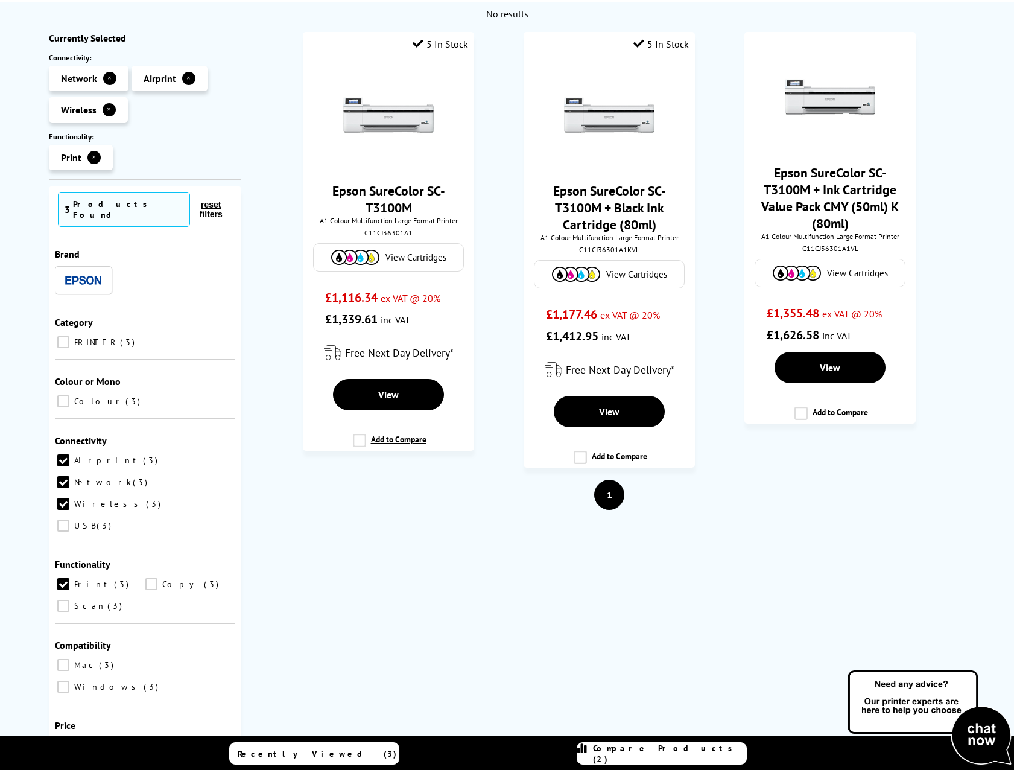
click at [63, 578] on input "Print 3" at bounding box center [63, 584] width 12 height 12
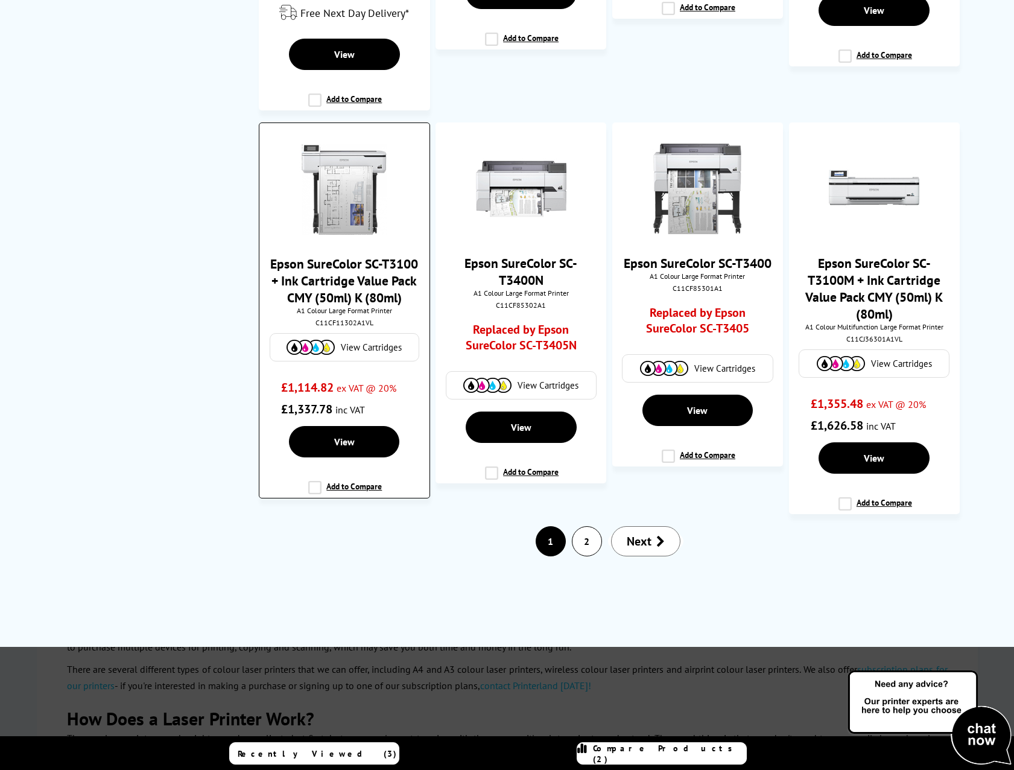
scroll to position [1809, 0]
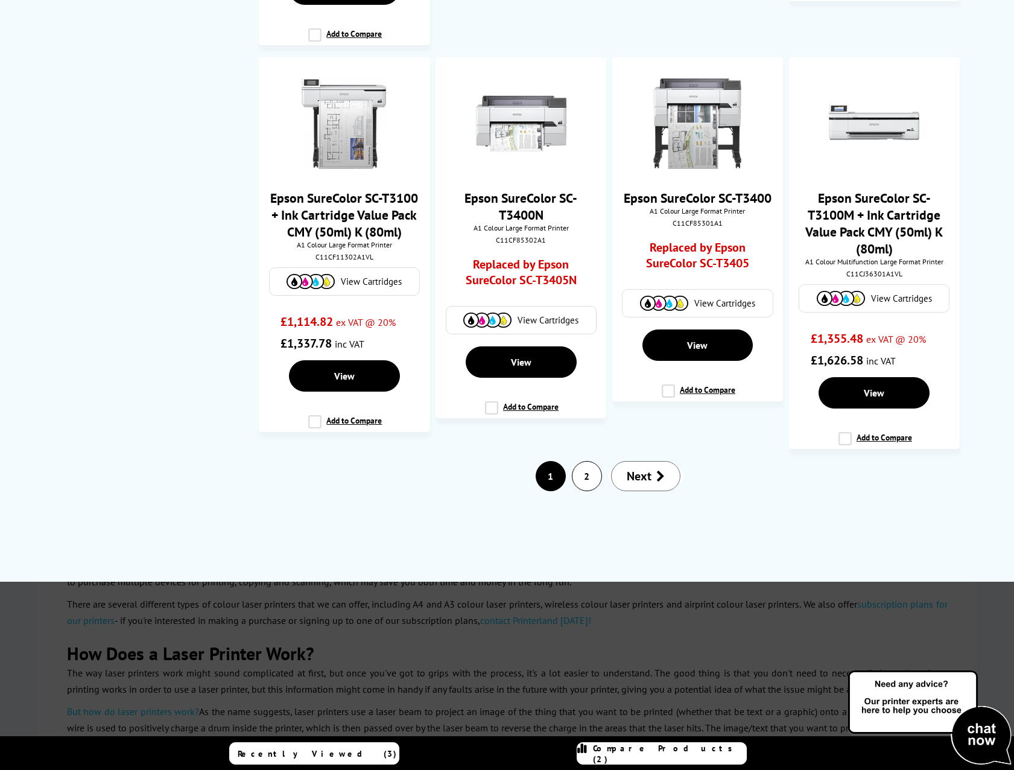
click at [643, 478] on span "Next" at bounding box center [639, 476] width 25 height 16
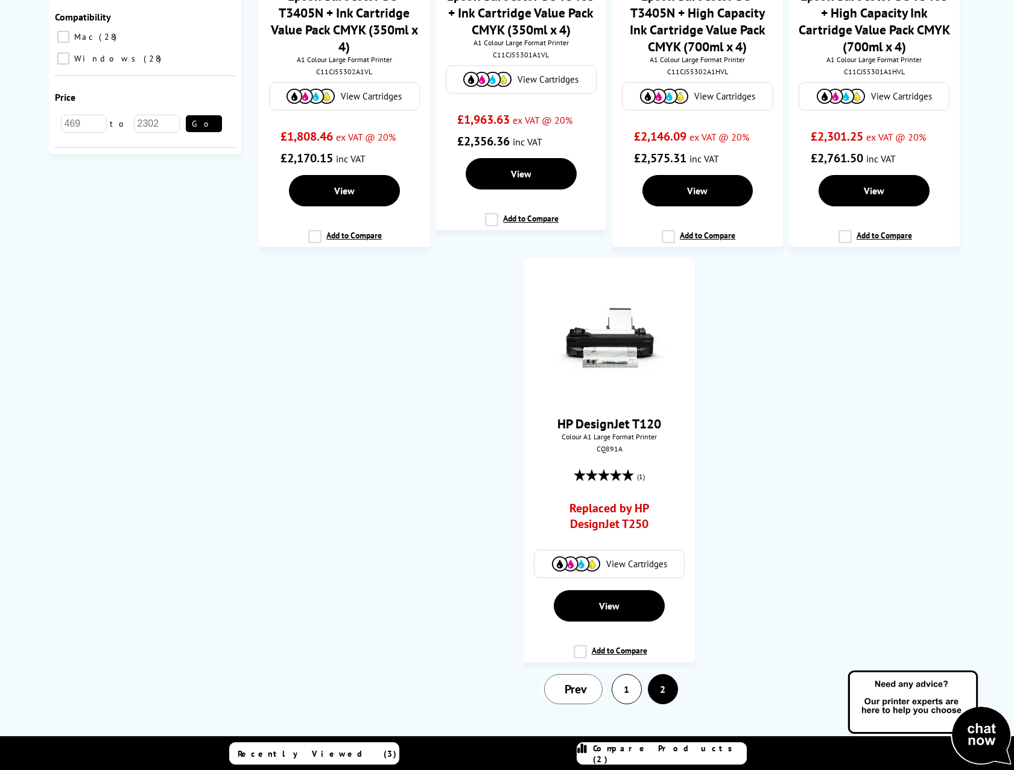
scroll to position [845, 0]
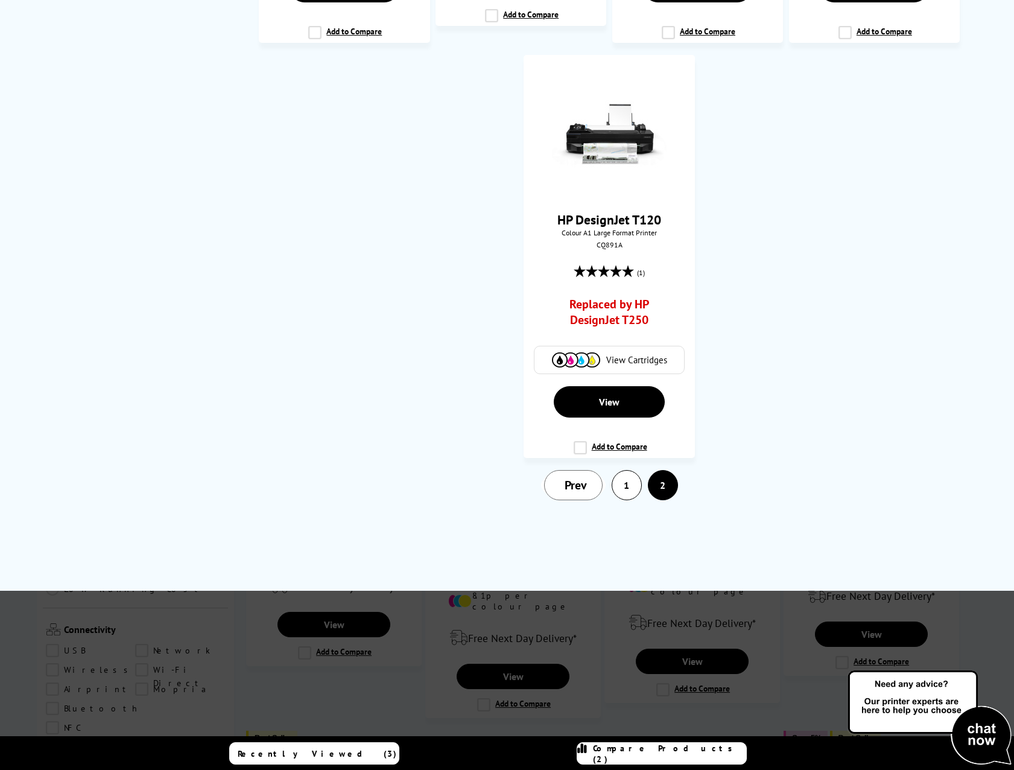
click at [623, 485] on link "1" at bounding box center [626, 485] width 29 height 29
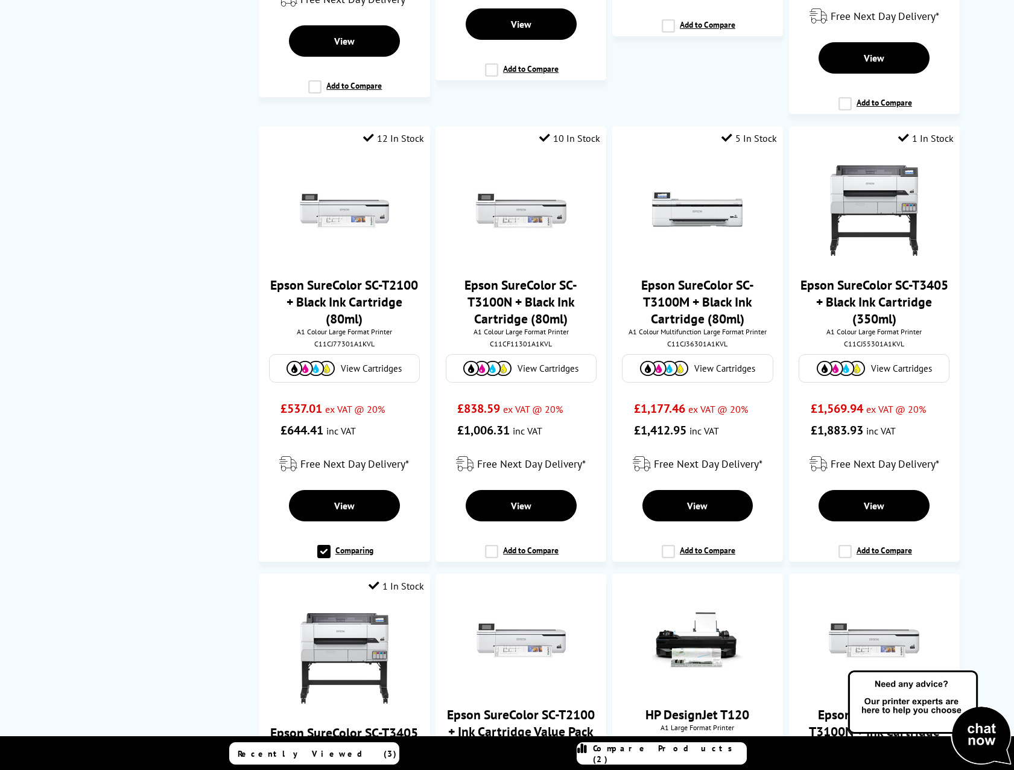
scroll to position [0, 0]
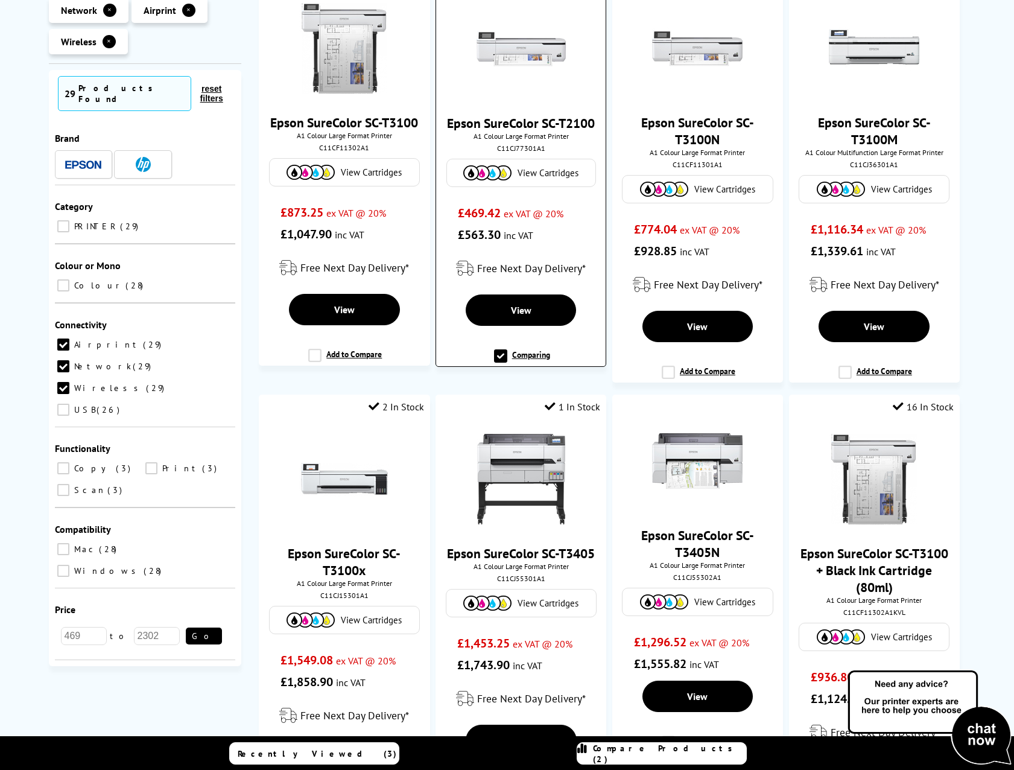
scroll to position [121, 0]
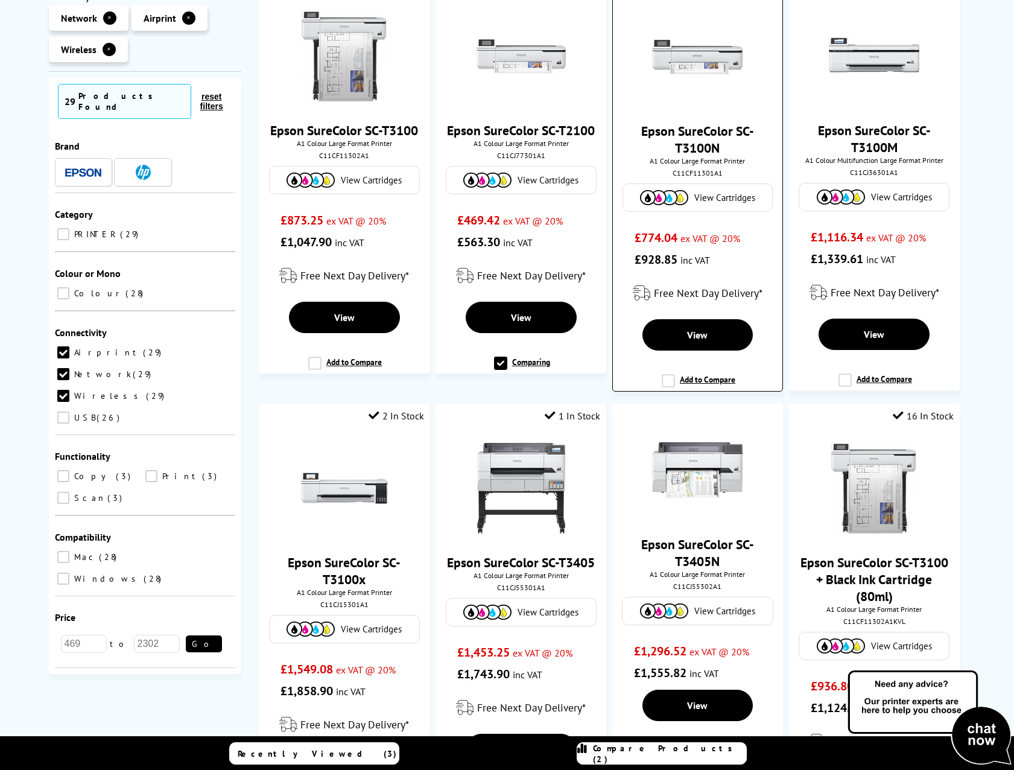
click at [666, 382] on label "Add to Compare" at bounding box center [699, 385] width 74 height 23
click at [0, 0] on input "Add to Compare" at bounding box center [0, 0] width 0 height 0
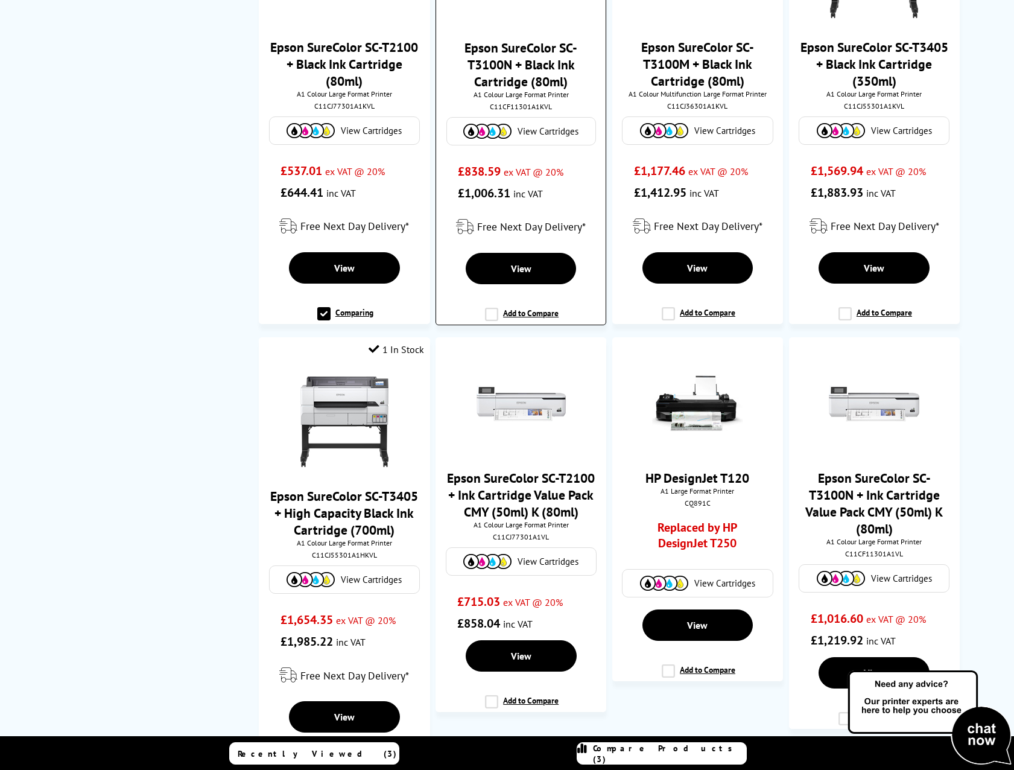
scroll to position [1086, 0]
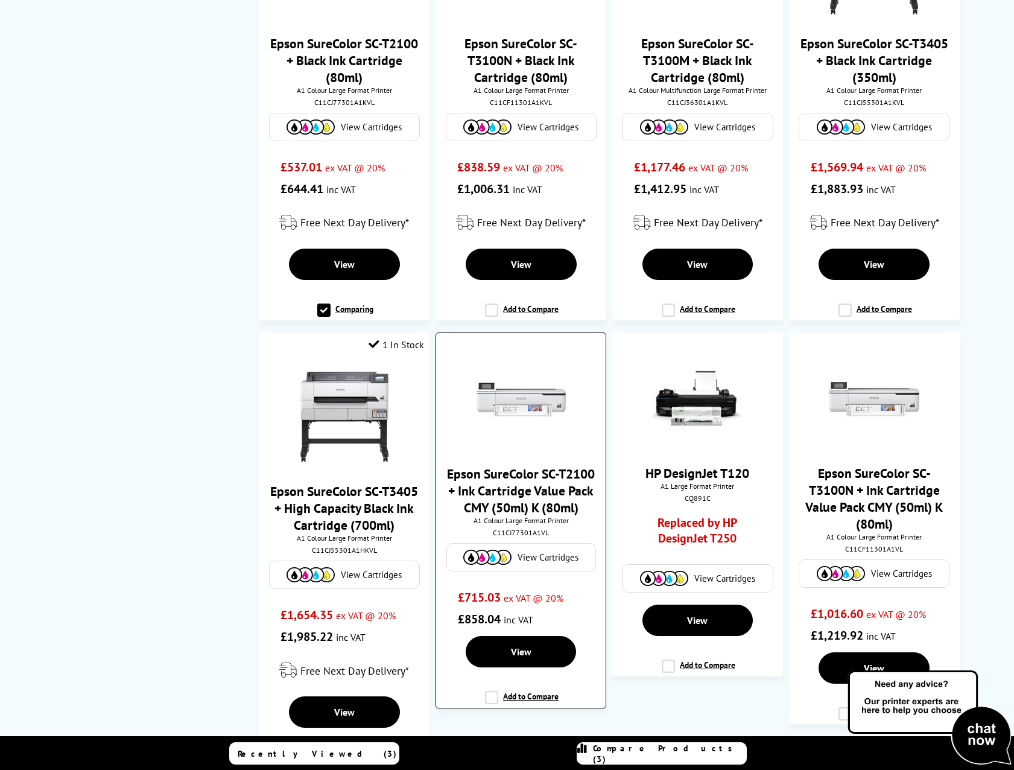
click at [492, 706] on label "Add to Compare" at bounding box center [522, 702] width 74 height 23
click at [0, 0] on input "Add to Compare" at bounding box center [0, 0] width 0 height 0
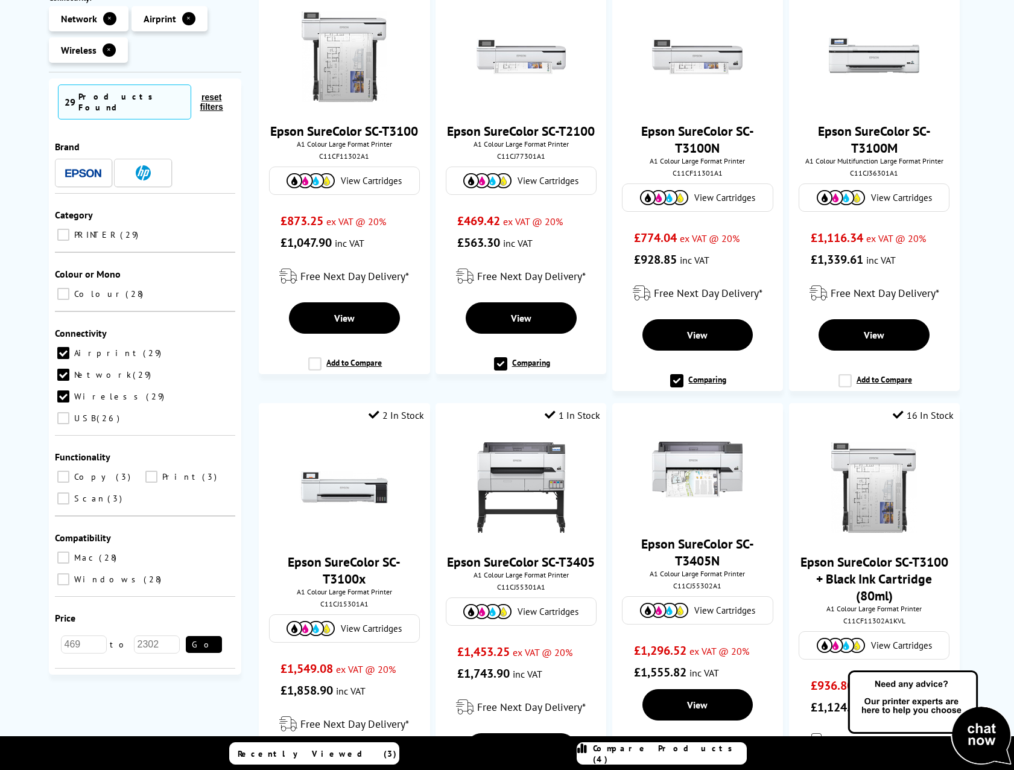
scroll to position [121, 0]
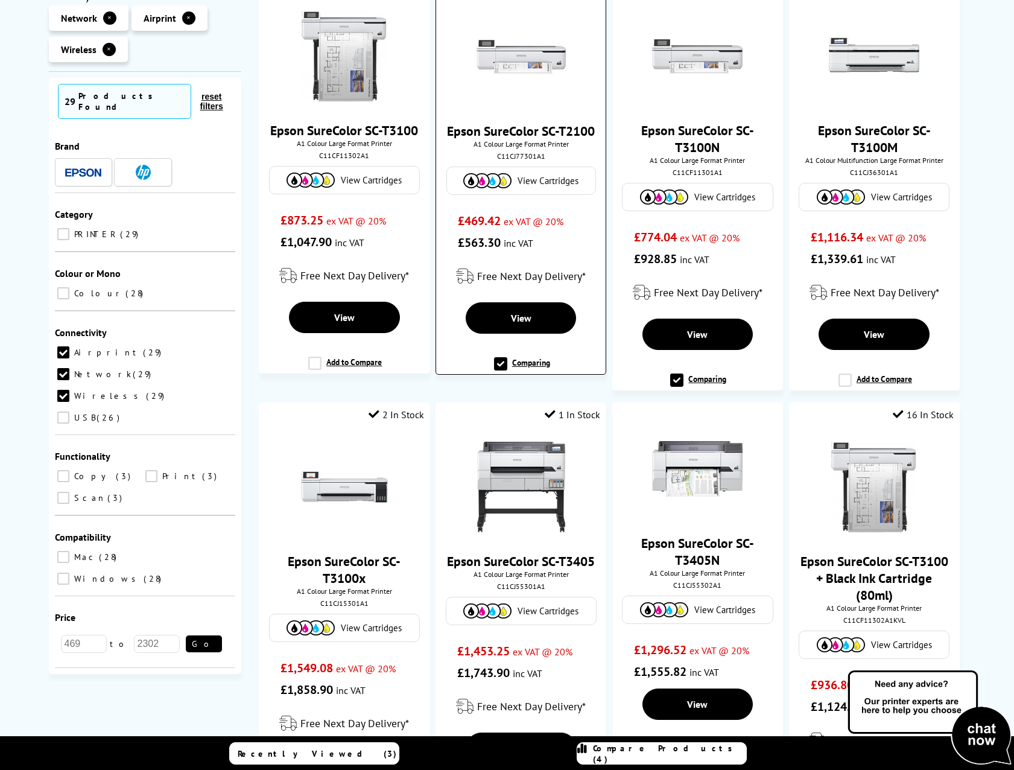
click at [495, 364] on label "Comparing" at bounding box center [522, 368] width 56 height 23
click at [0, 0] on input "Comparing" at bounding box center [0, 0] width 0 height 0
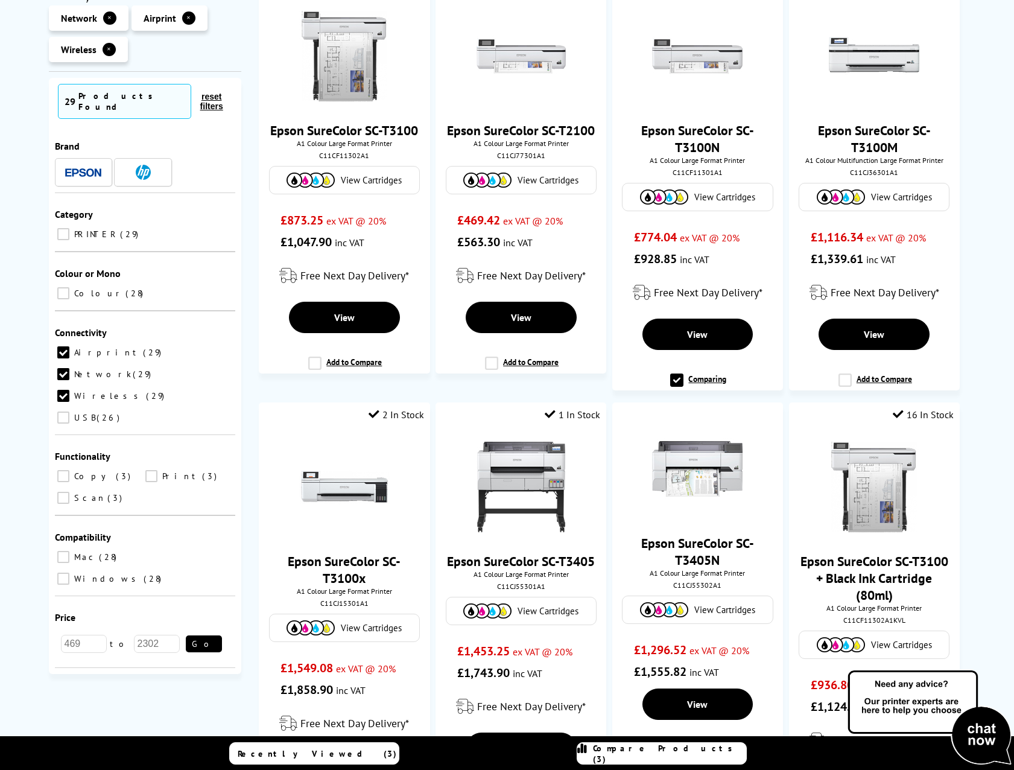
click at [675, 754] on span "Compare Products (3)" at bounding box center [669, 754] width 153 height 22
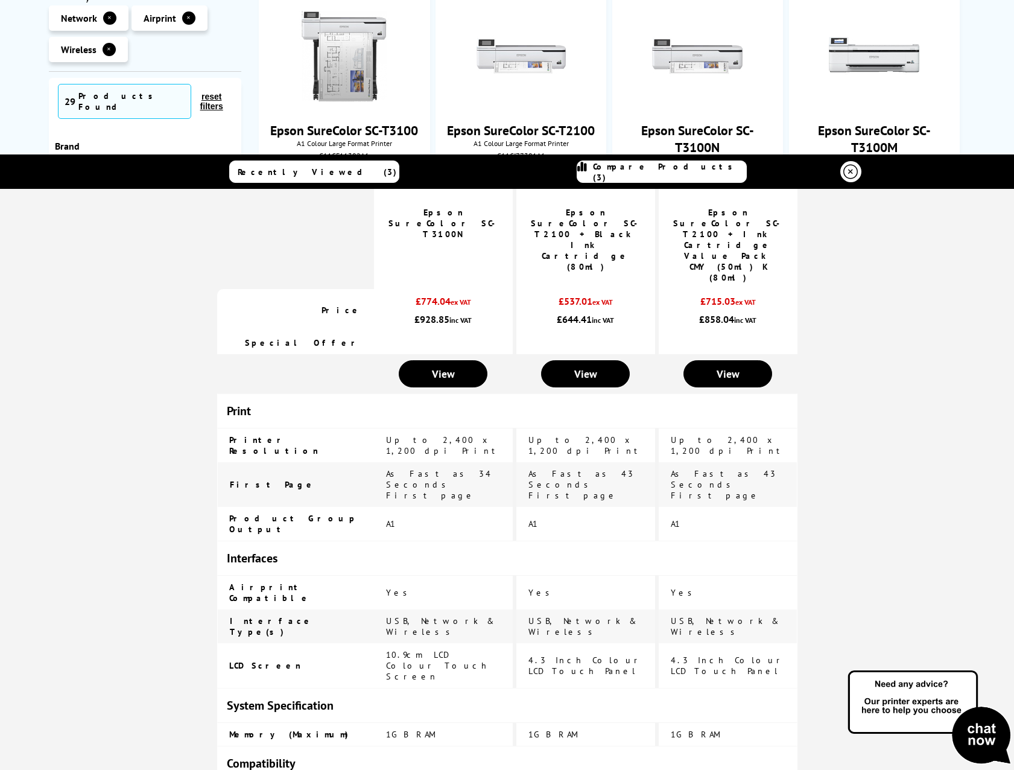
scroll to position [0, 0]
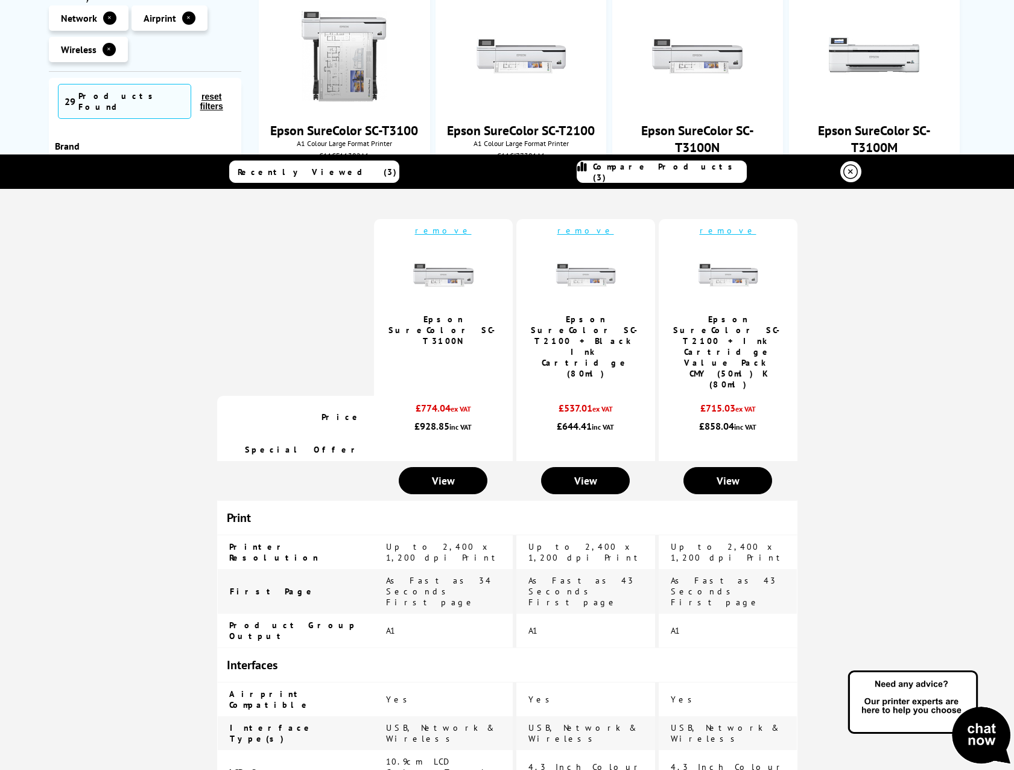
click at [848, 173] on icon at bounding box center [851, 172] width 14 height 14
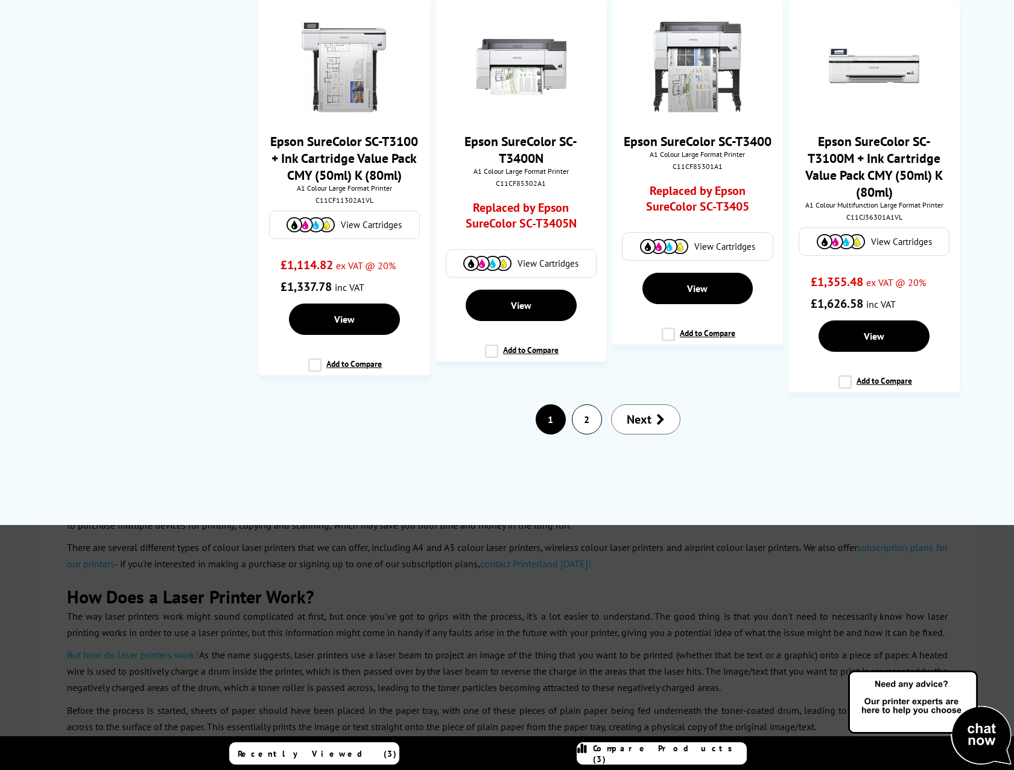
scroll to position [1870, 0]
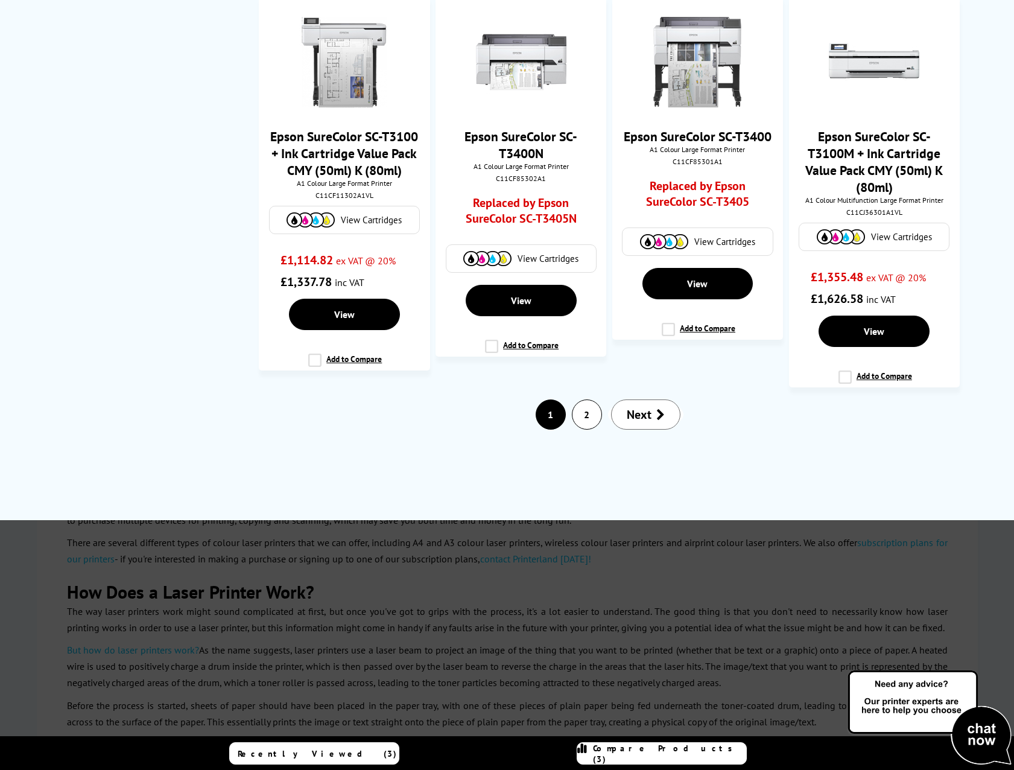
click at [632, 419] on span "Next" at bounding box center [639, 415] width 25 height 16
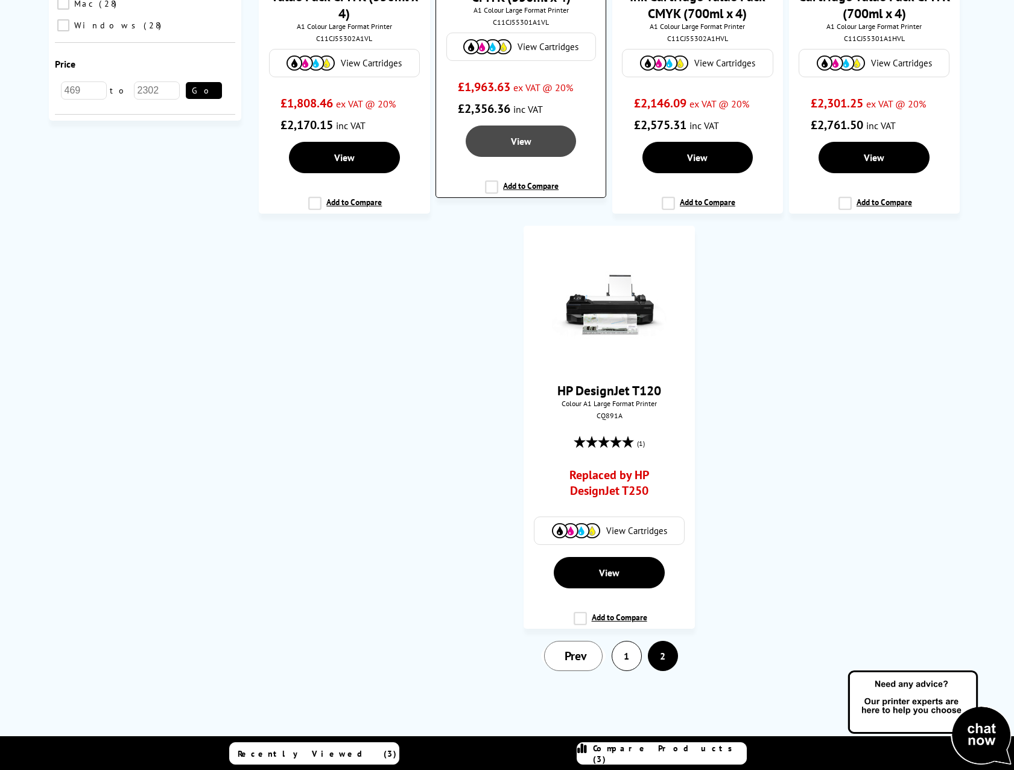
scroll to position [724, 0]
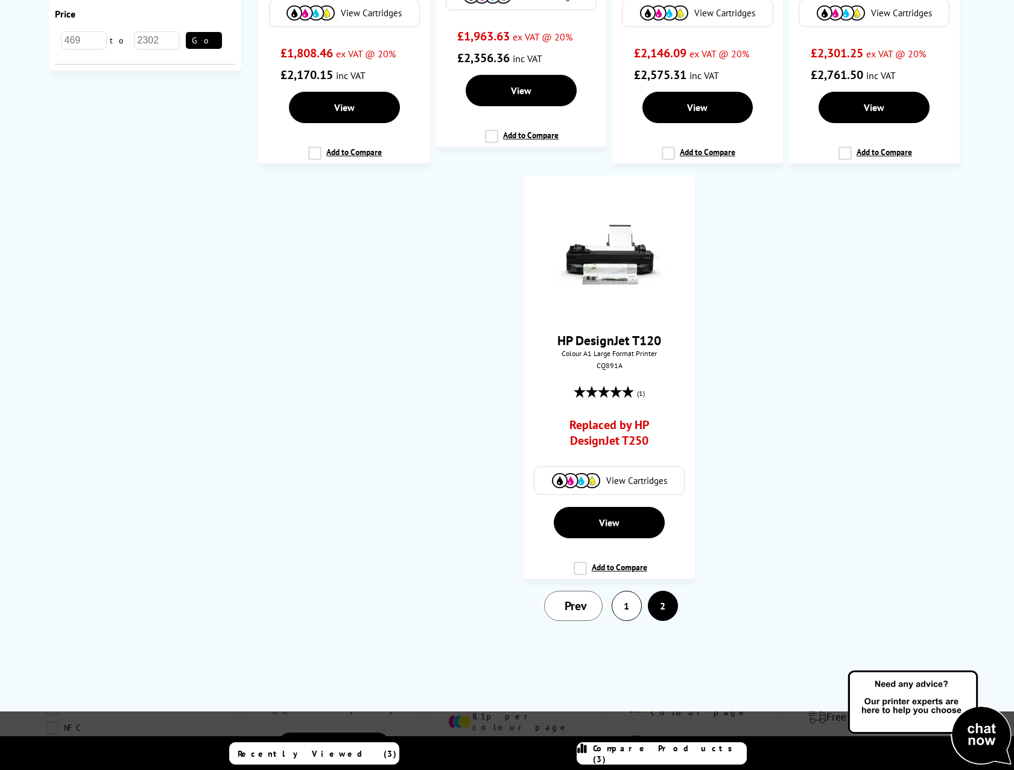
click at [582, 599] on span "Prev" at bounding box center [576, 606] width 22 height 16
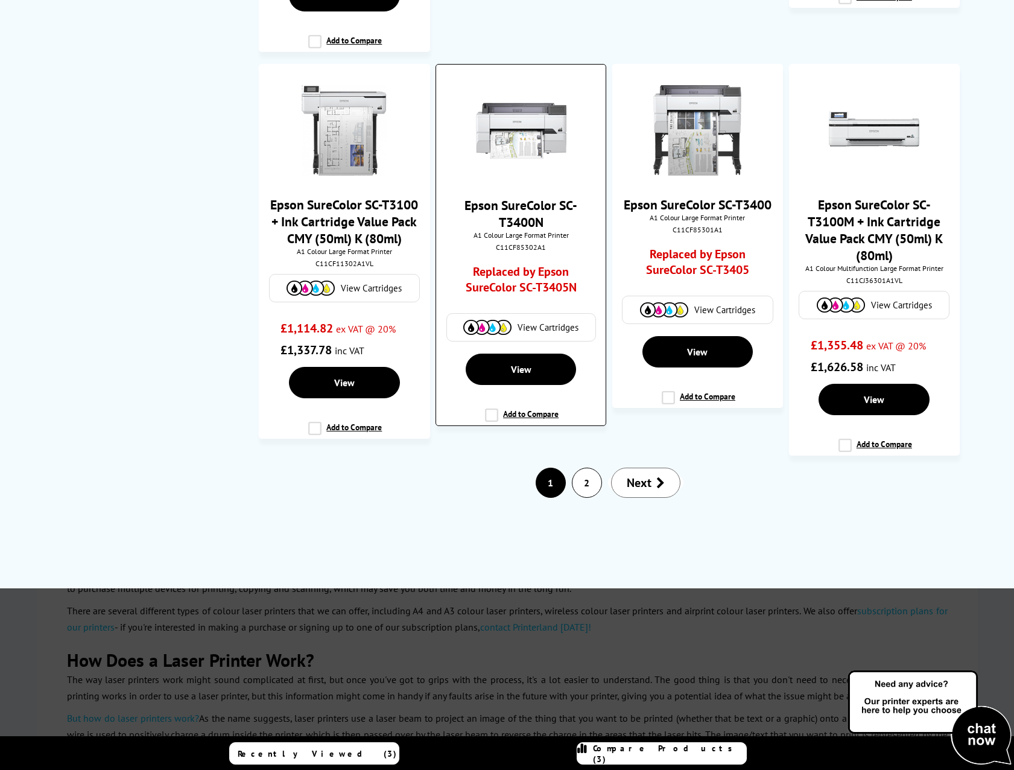
scroll to position [1810, 0]
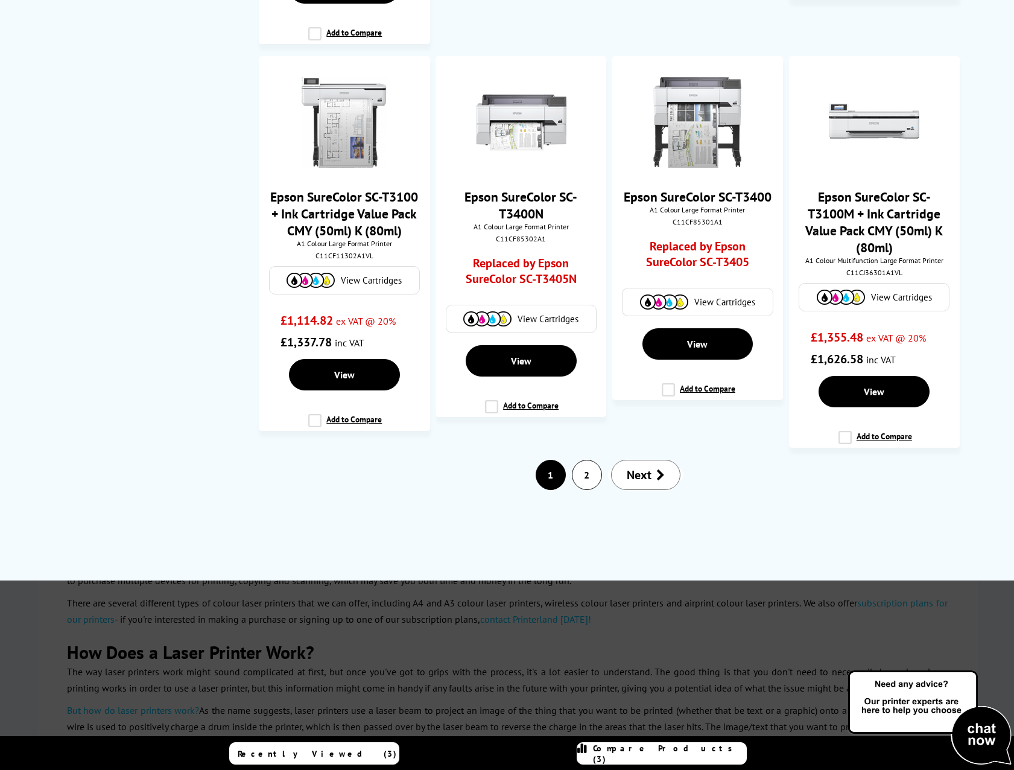
click at [639, 478] on span "Next" at bounding box center [639, 475] width 25 height 16
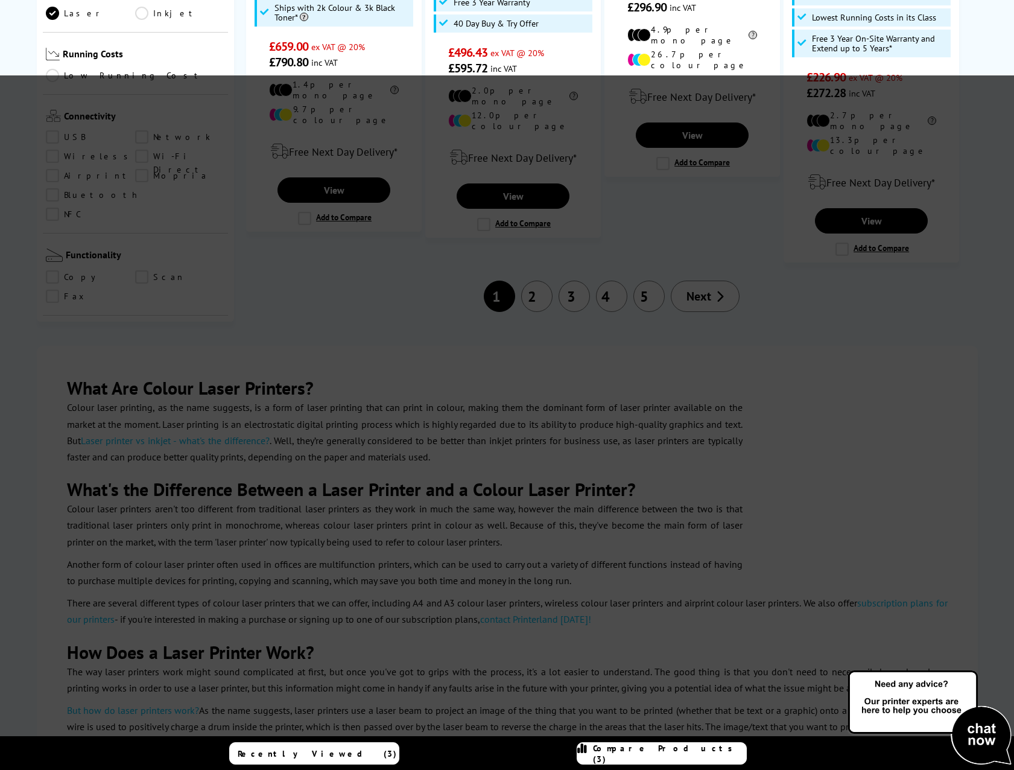
scroll to position [0, 0]
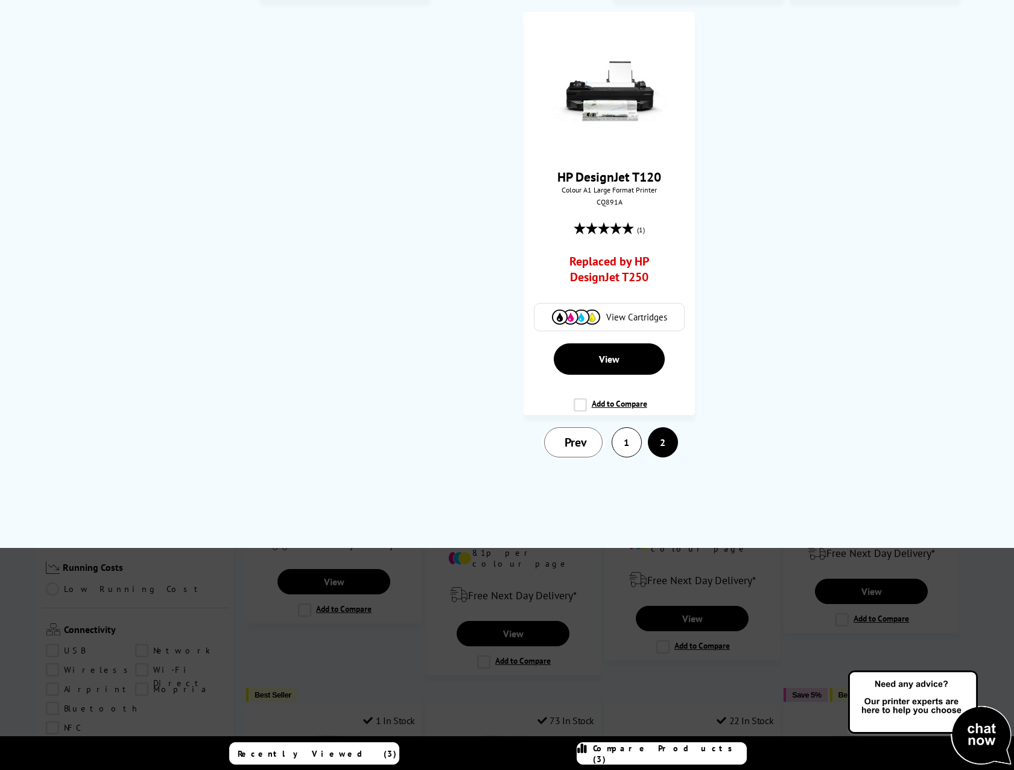
scroll to position [905, 0]
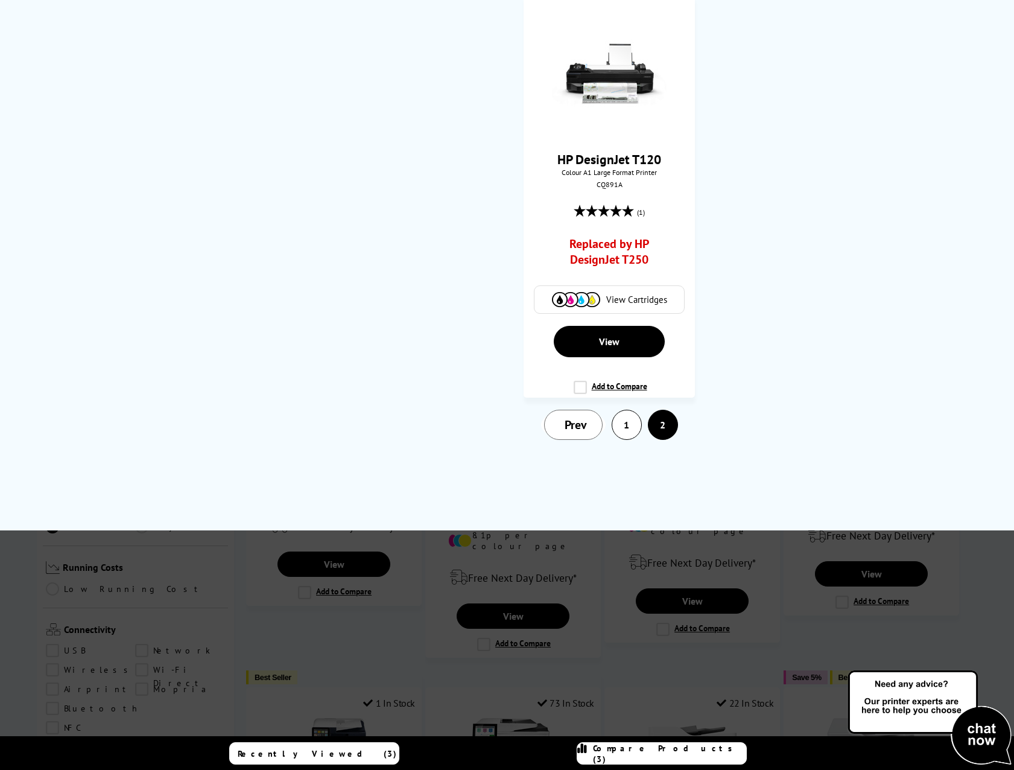
click at [562, 435] on link "Prev" at bounding box center [573, 425] width 59 height 30
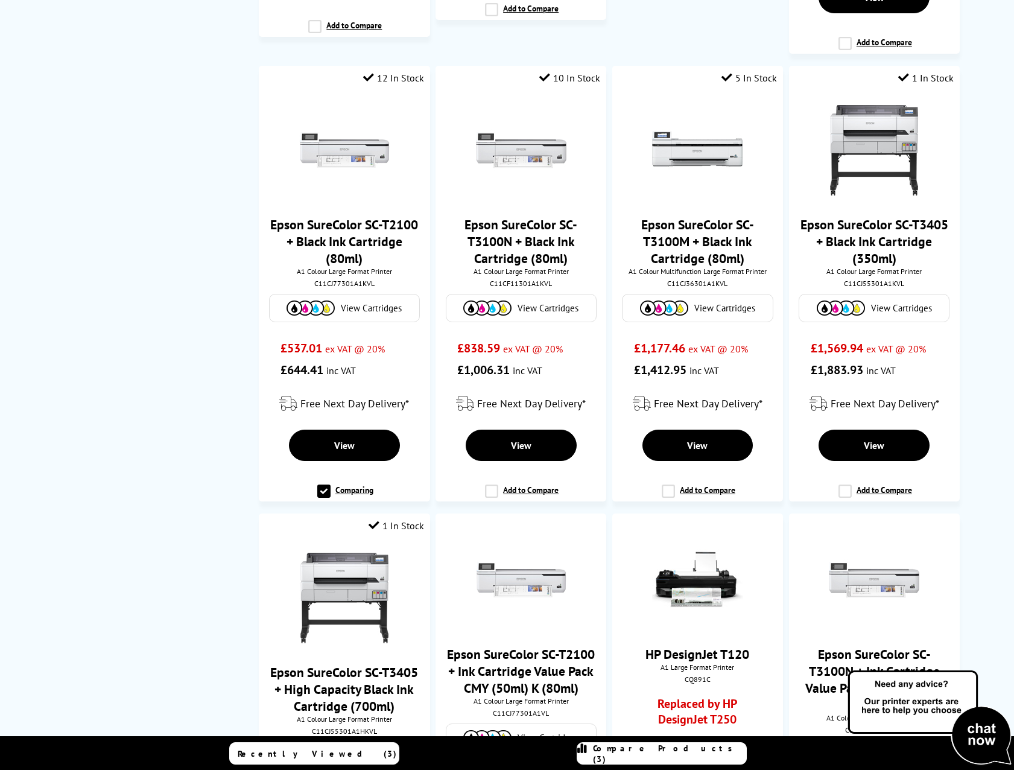
scroll to position [0, 0]
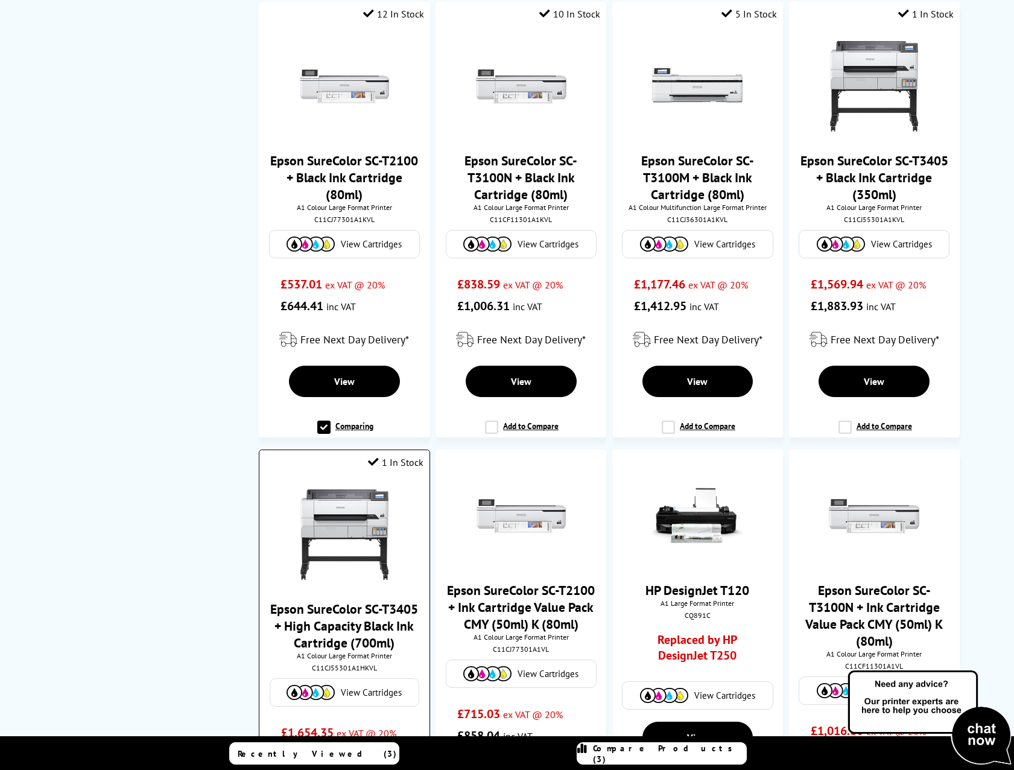
scroll to position [964, 0]
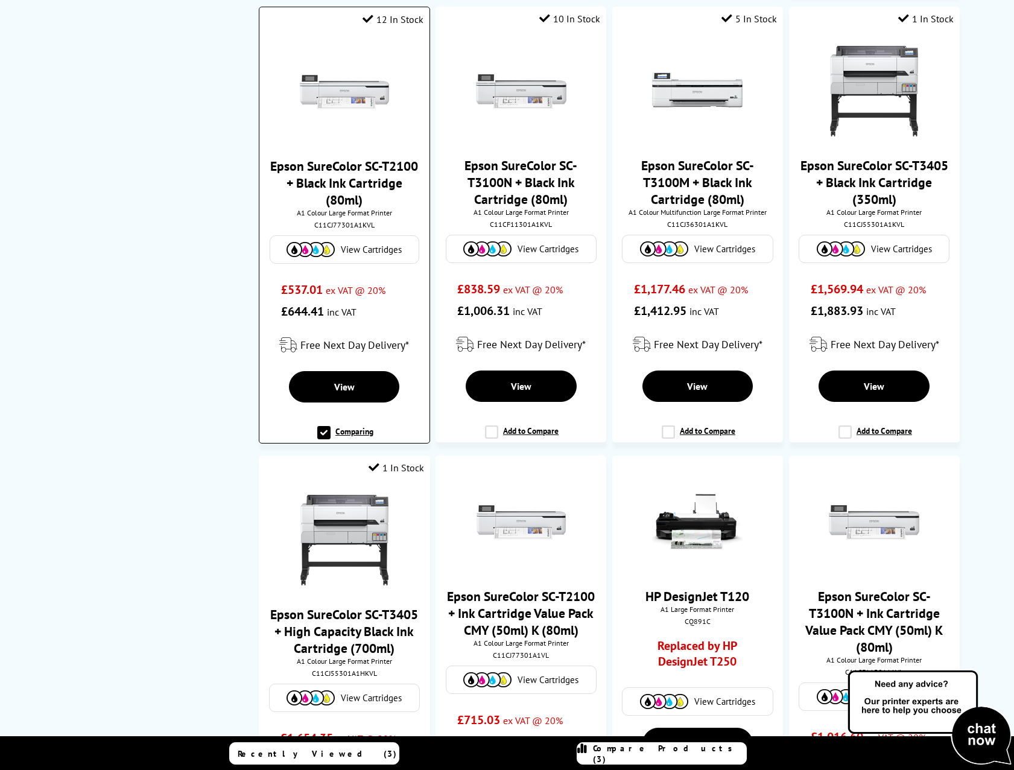
click at [325, 434] on label "Comparing" at bounding box center [345, 437] width 56 height 23
click at [0, 0] on input "Comparing" at bounding box center [0, 0] width 0 height 0
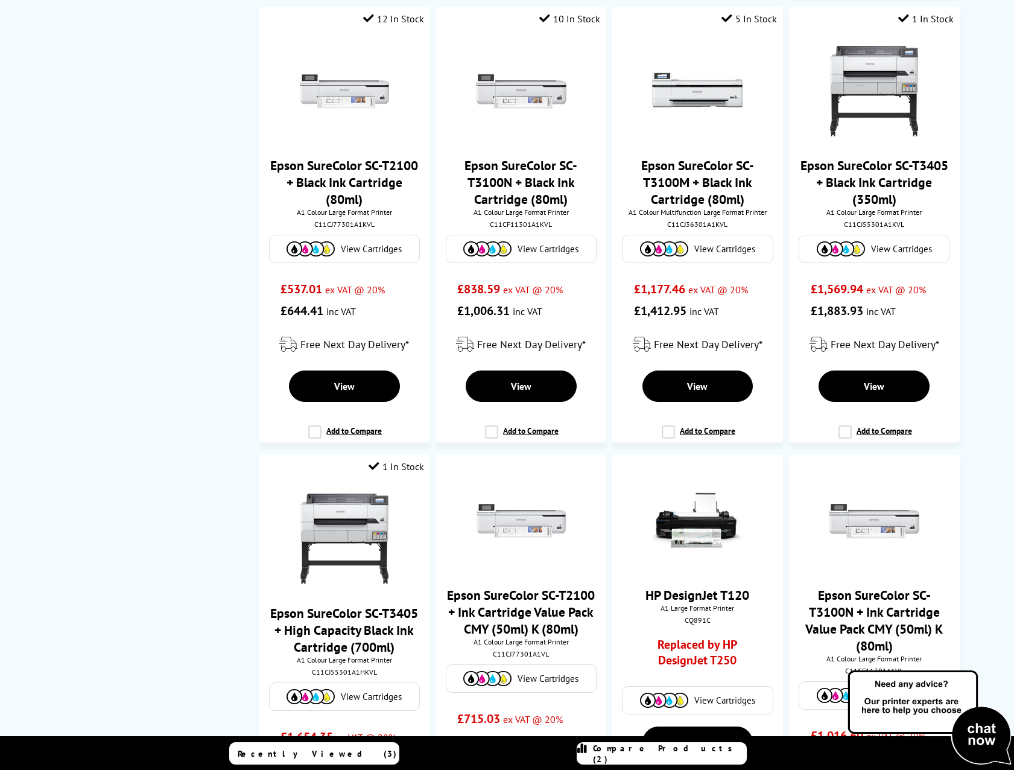
click at [671, 751] on span "Compare Products (2)" at bounding box center [669, 754] width 153 height 22
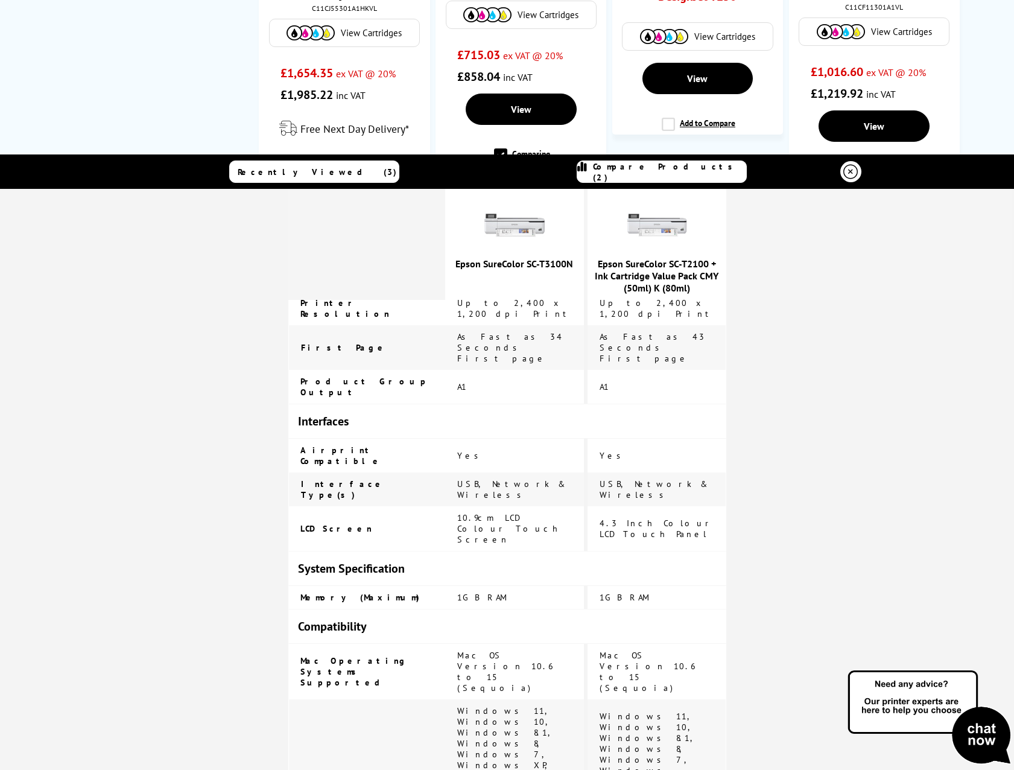
scroll to position [0, 0]
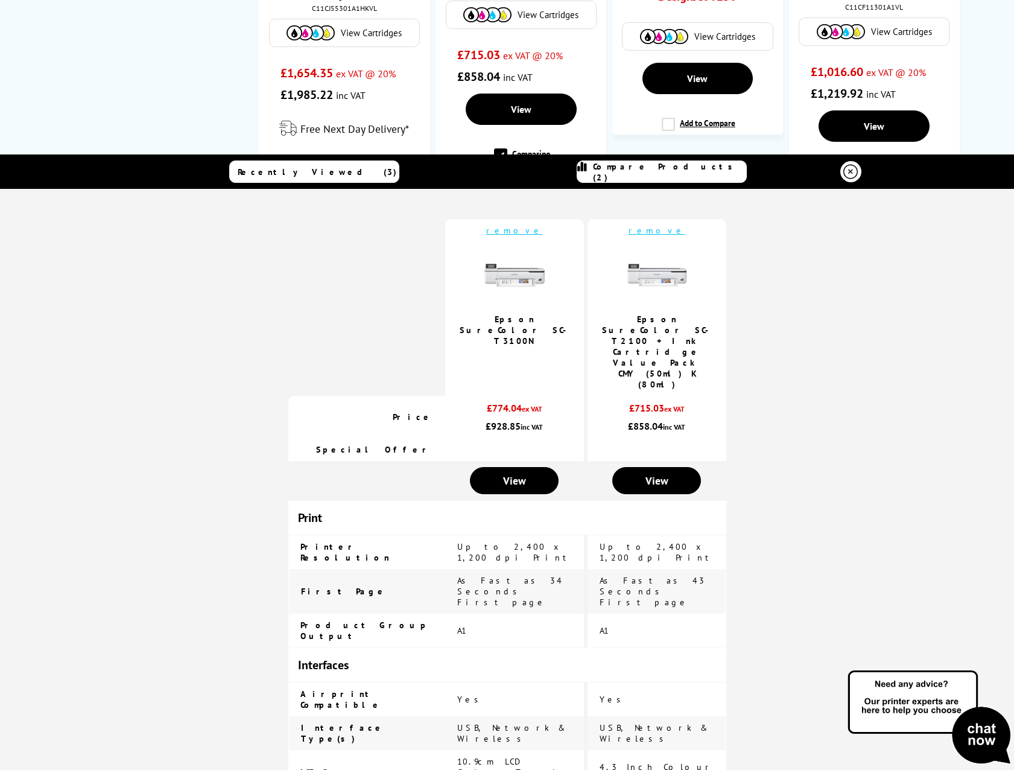
click at [852, 171] on icon at bounding box center [851, 172] width 14 height 14
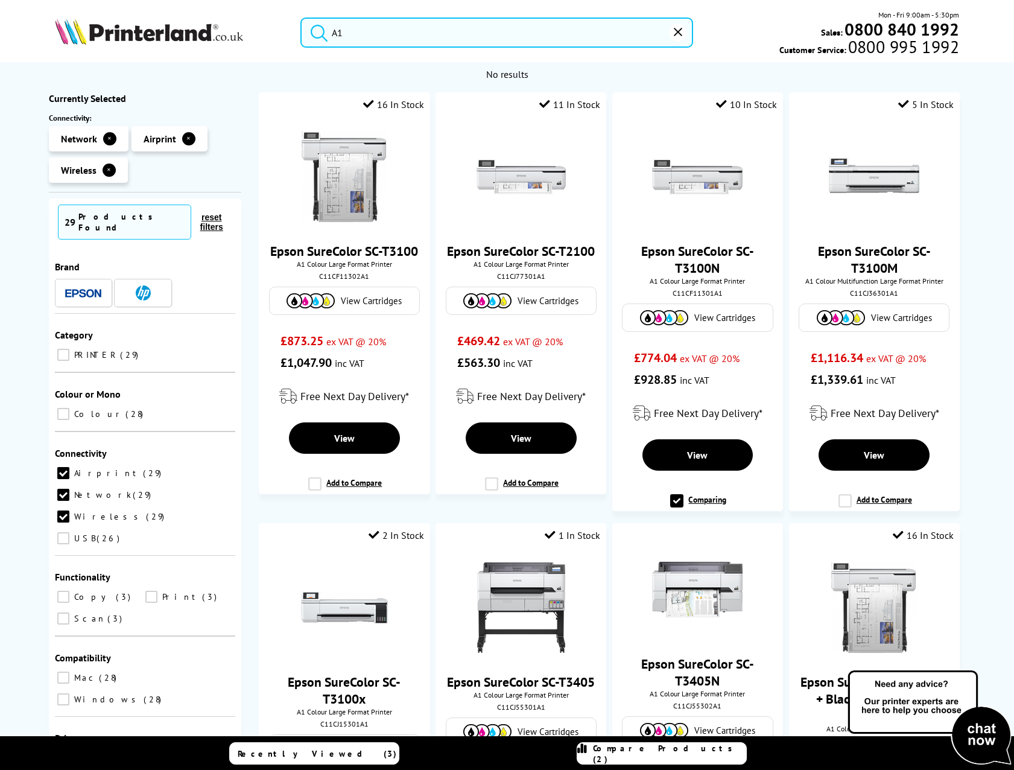
click at [185, 141] on button "✕" at bounding box center [188, 138] width 13 height 13
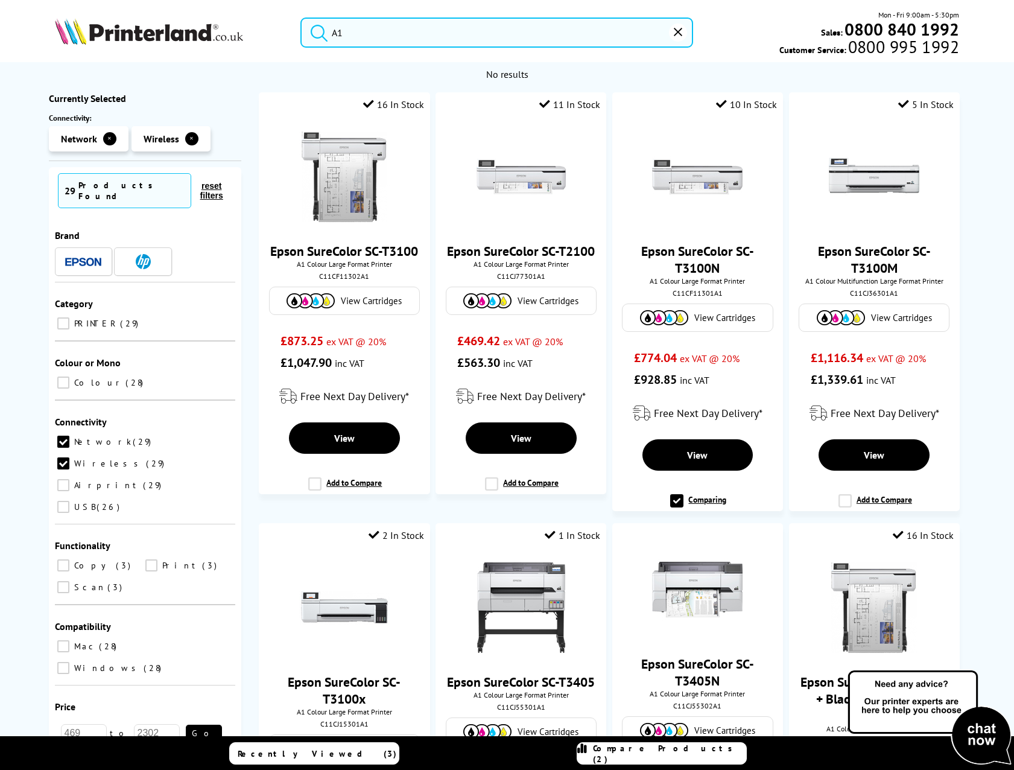
click at [112, 142] on button "✕" at bounding box center [109, 138] width 13 height 13
click at [112, 141] on button "✕" at bounding box center [109, 138] width 13 height 13
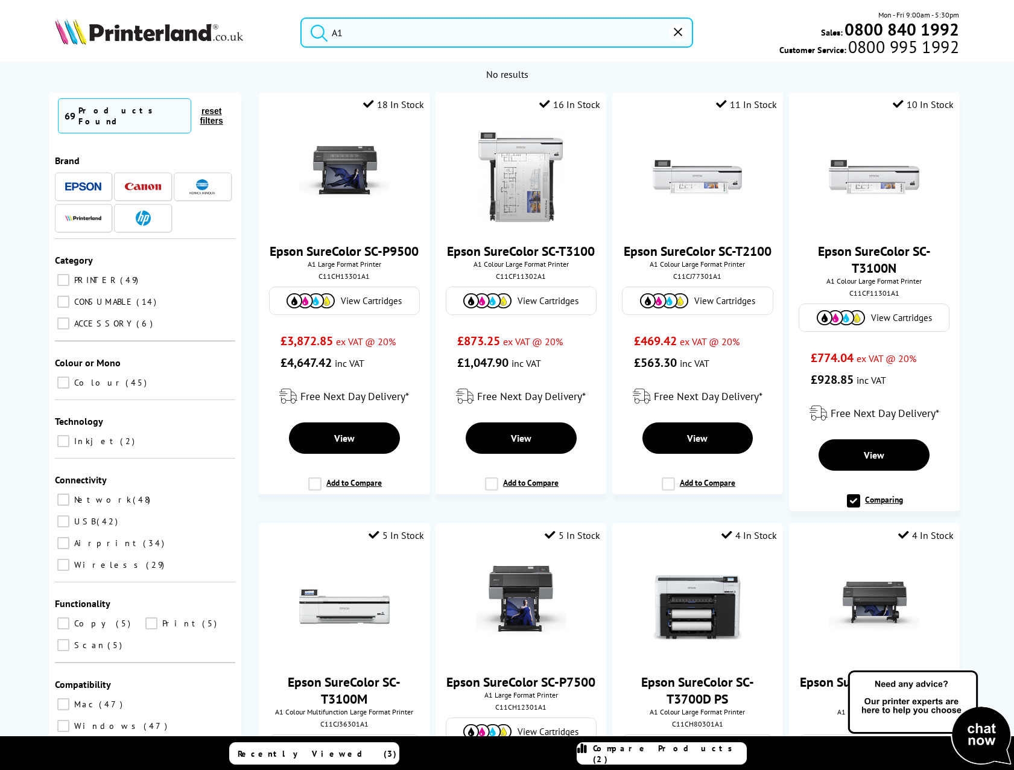
click at [146, 183] on img at bounding box center [143, 187] width 36 height 8
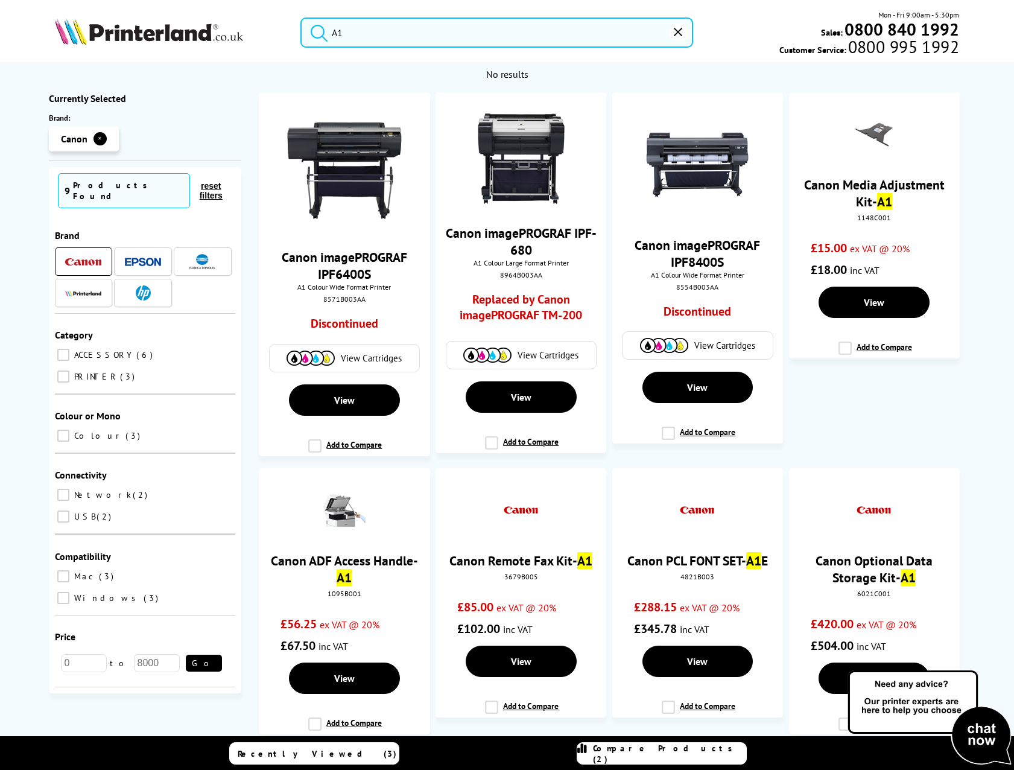
click at [102, 138] on button "✕" at bounding box center [100, 138] width 13 height 13
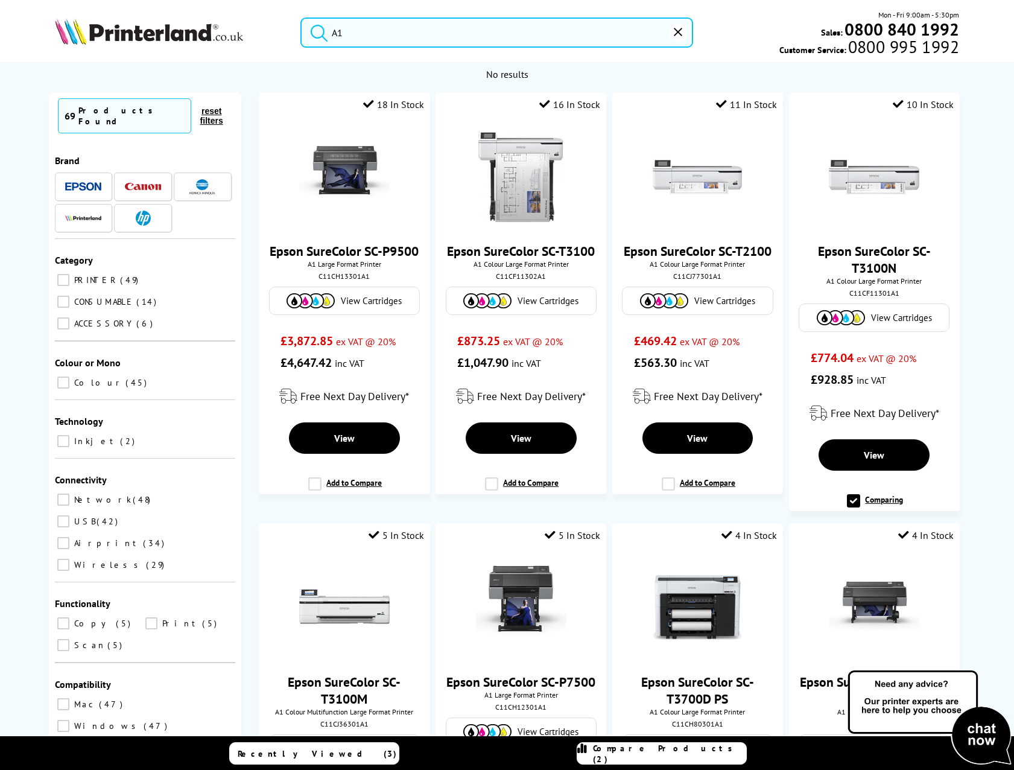
click at [76, 215] on div at bounding box center [83, 218] width 36 height 15
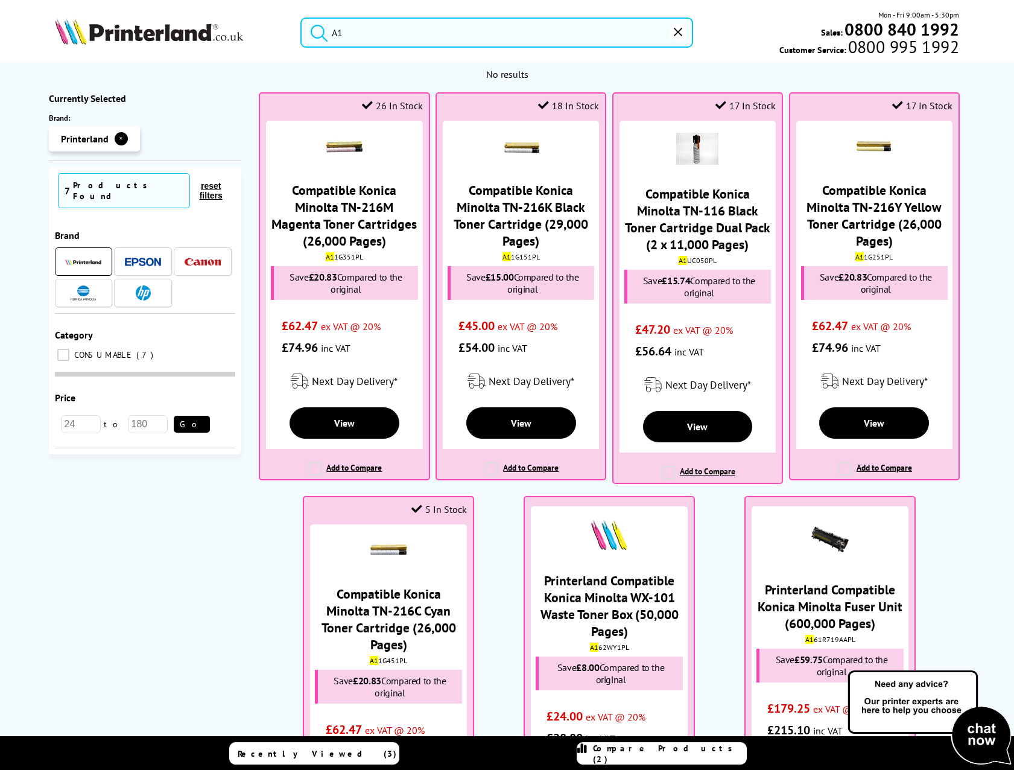
click at [72, 211] on div "7 Products Found reset filters Brand Category CONSUMABLE 7 Paper Size Colour or…" at bounding box center [145, 310] width 192 height 287
click at [118, 141] on button "✕" at bounding box center [121, 138] width 13 height 13
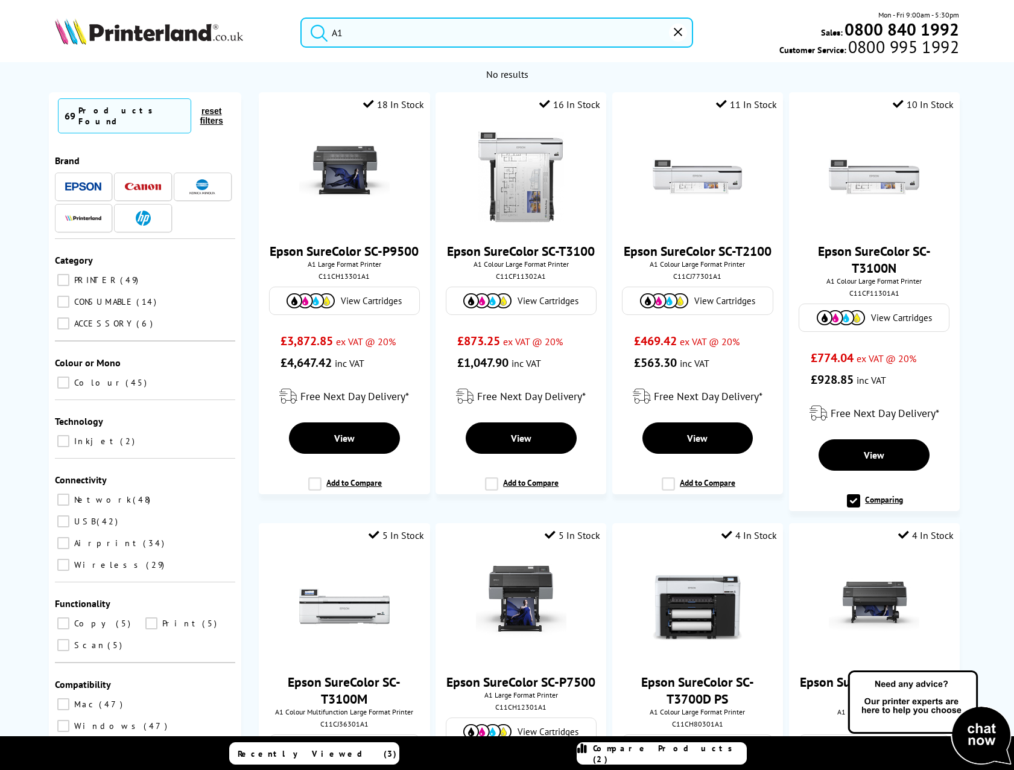
click at [195, 181] on img at bounding box center [202, 186] width 26 height 15
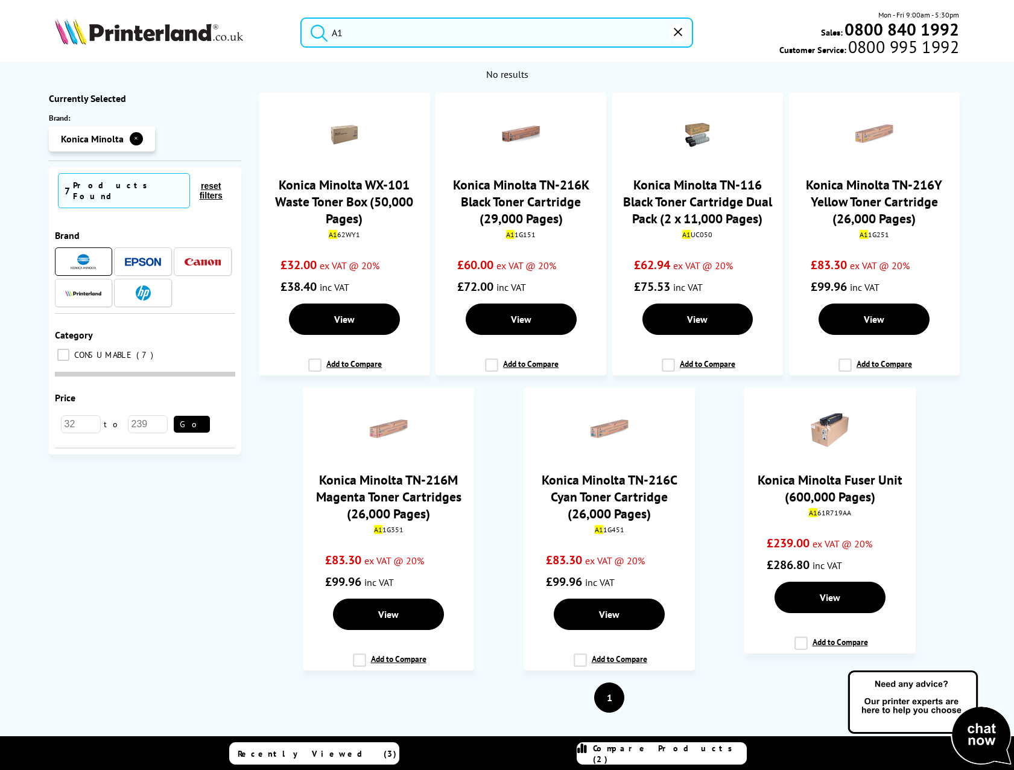
click at [133, 135] on button "✕" at bounding box center [136, 138] width 13 height 13
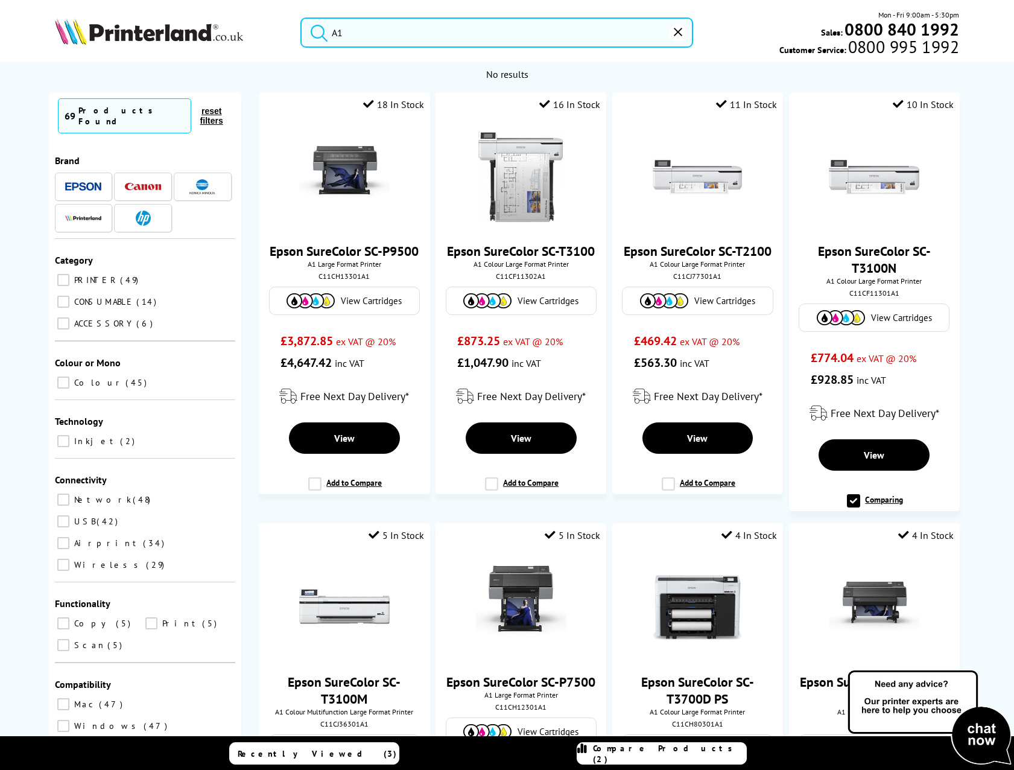
click at [156, 213] on div at bounding box center [143, 218] width 36 height 15
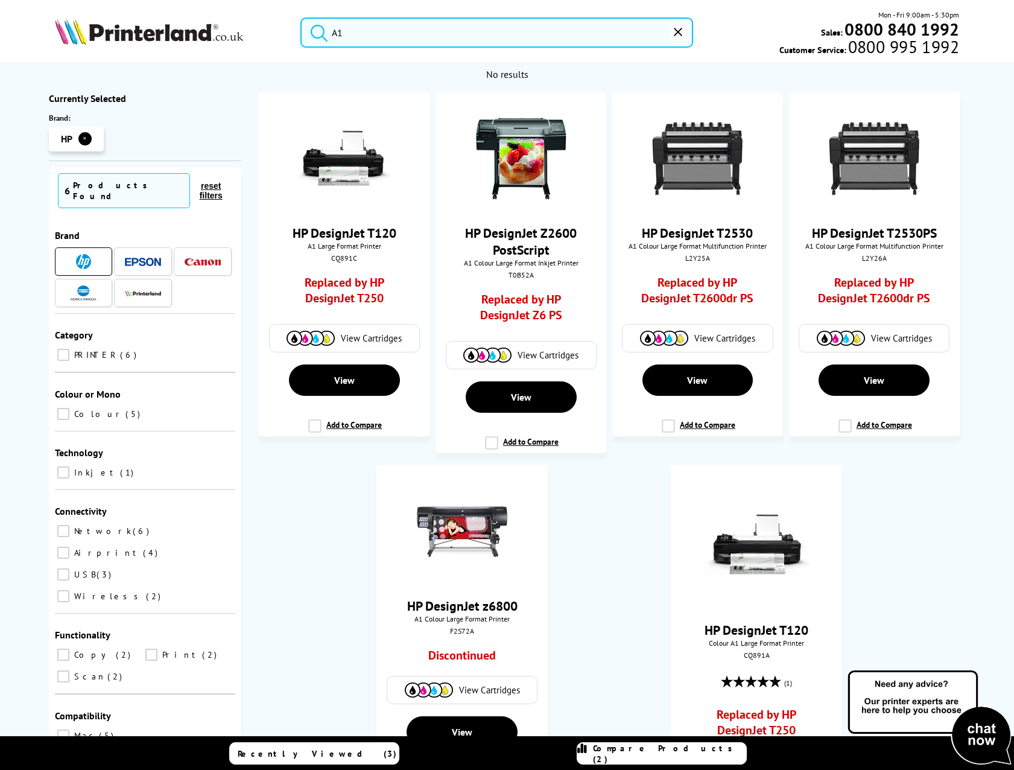
click at [84, 138] on button "✕" at bounding box center [84, 138] width 13 height 13
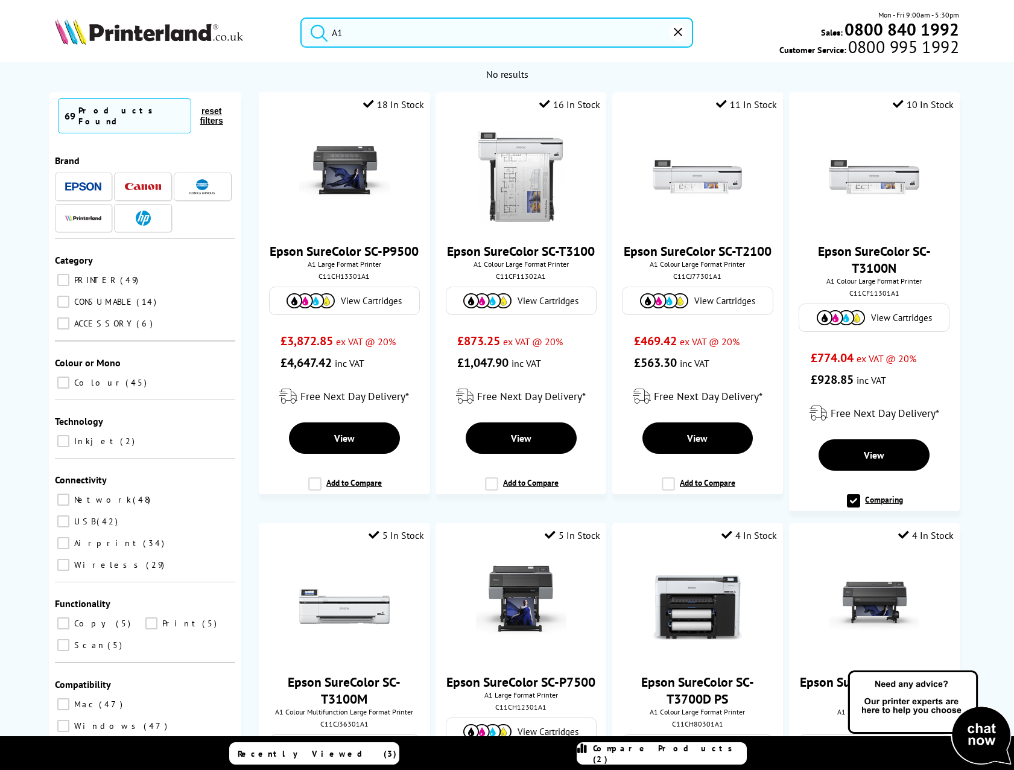
click at [78, 182] on img at bounding box center [83, 186] width 36 height 9
